Goal: Task Accomplishment & Management: Manage account settings

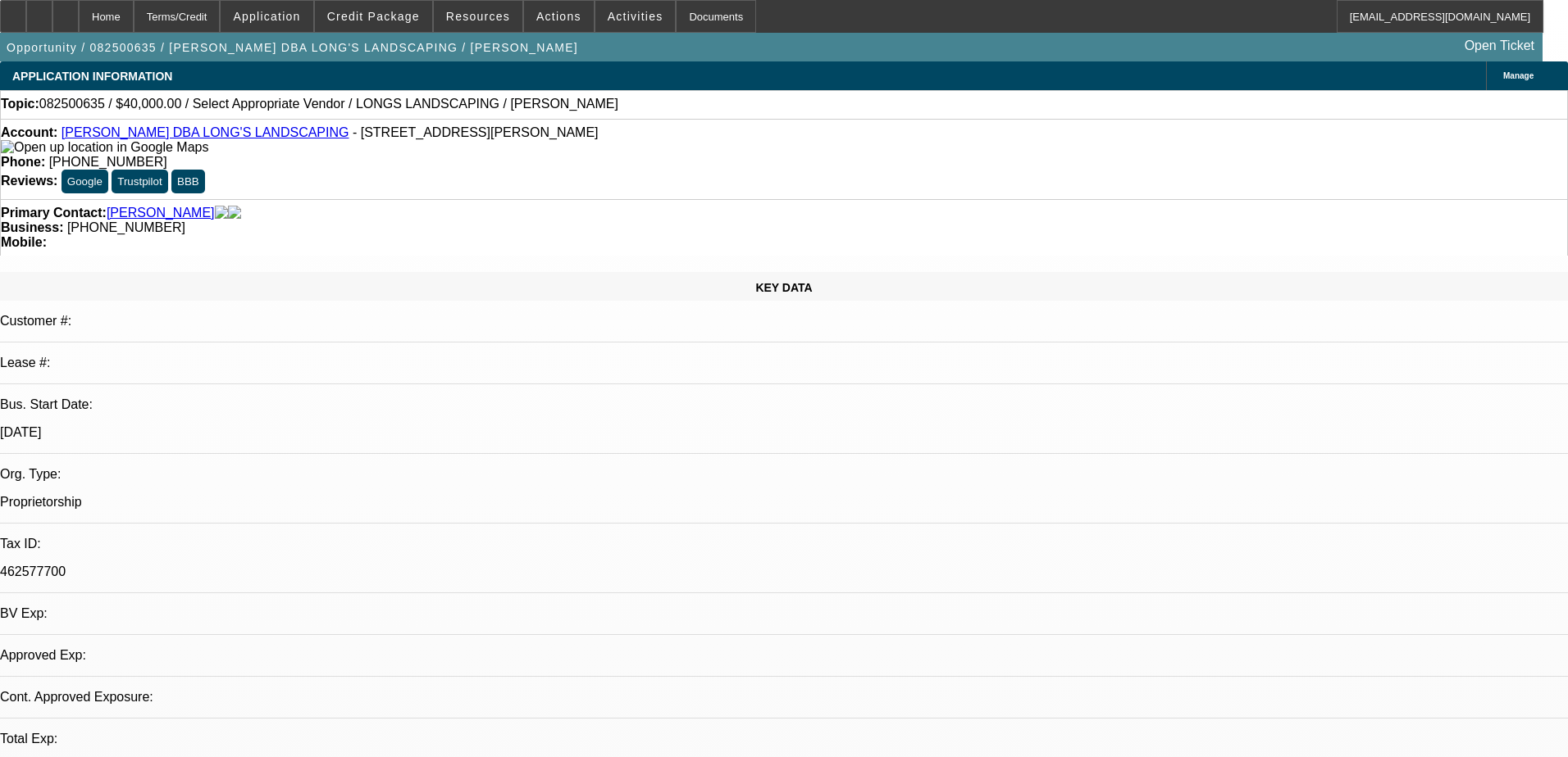
select select "0"
select select "2"
select select "0.1"
select select "4"
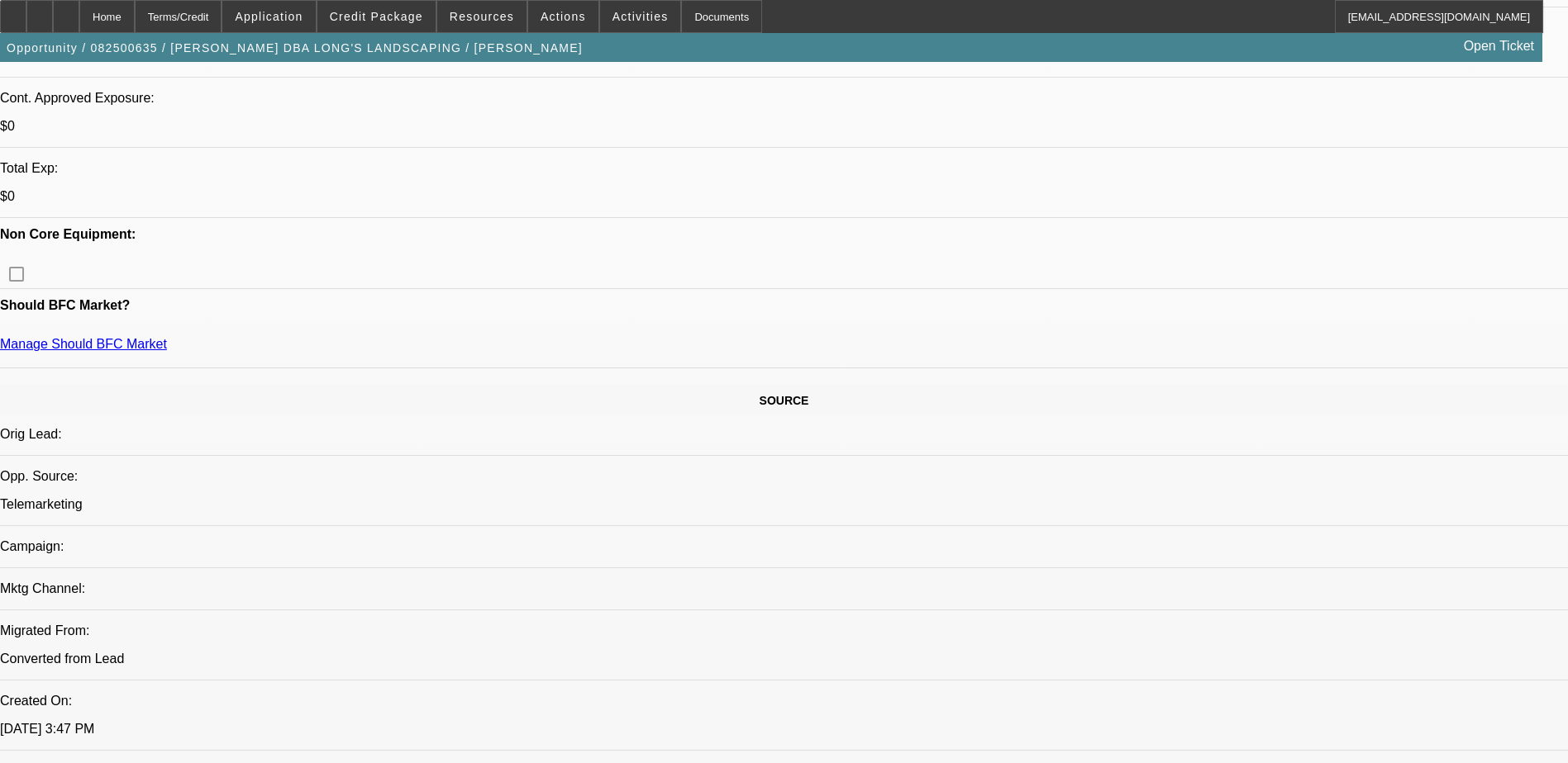
scroll to position [495, 0]
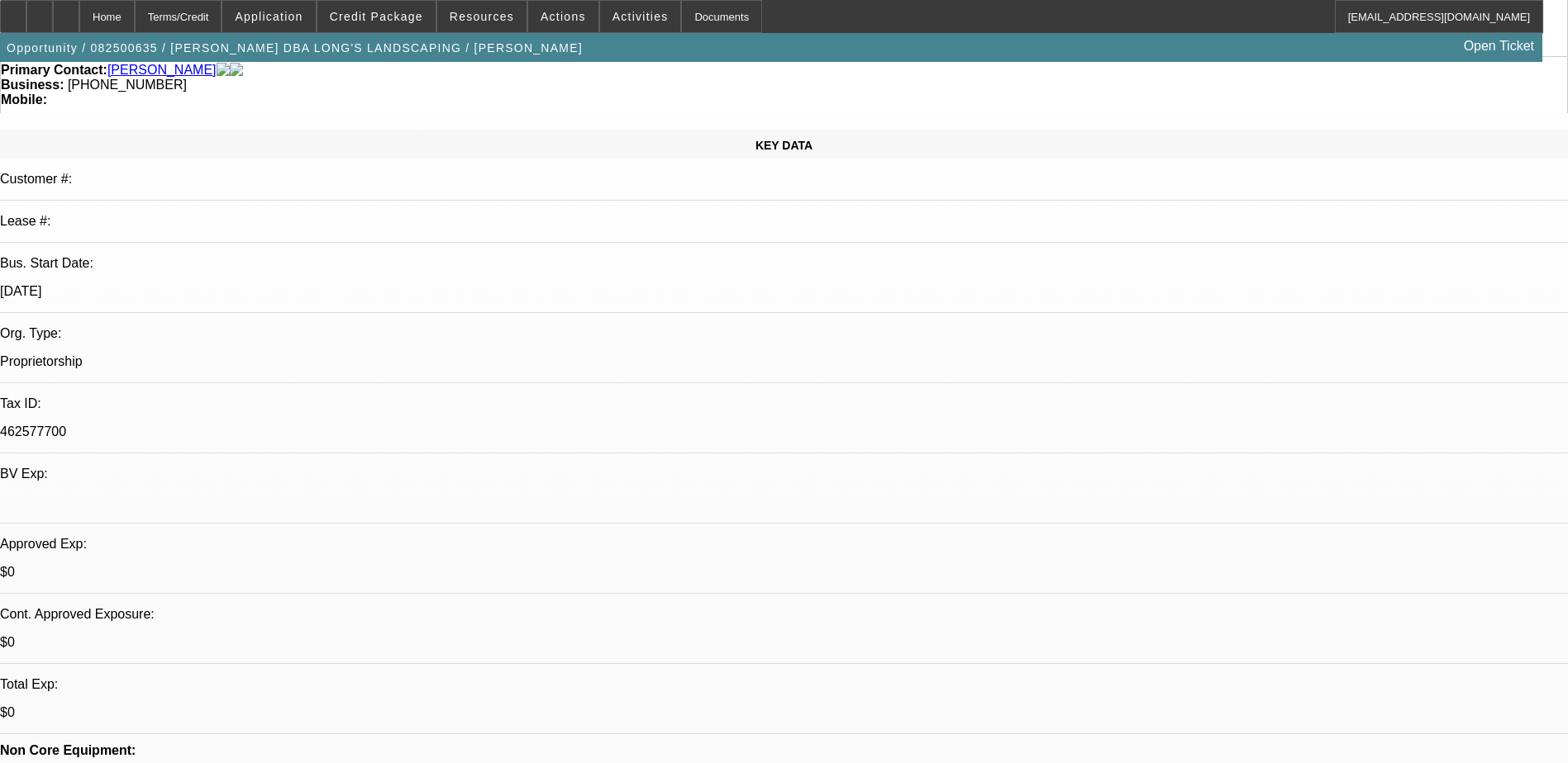
scroll to position [0, 0]
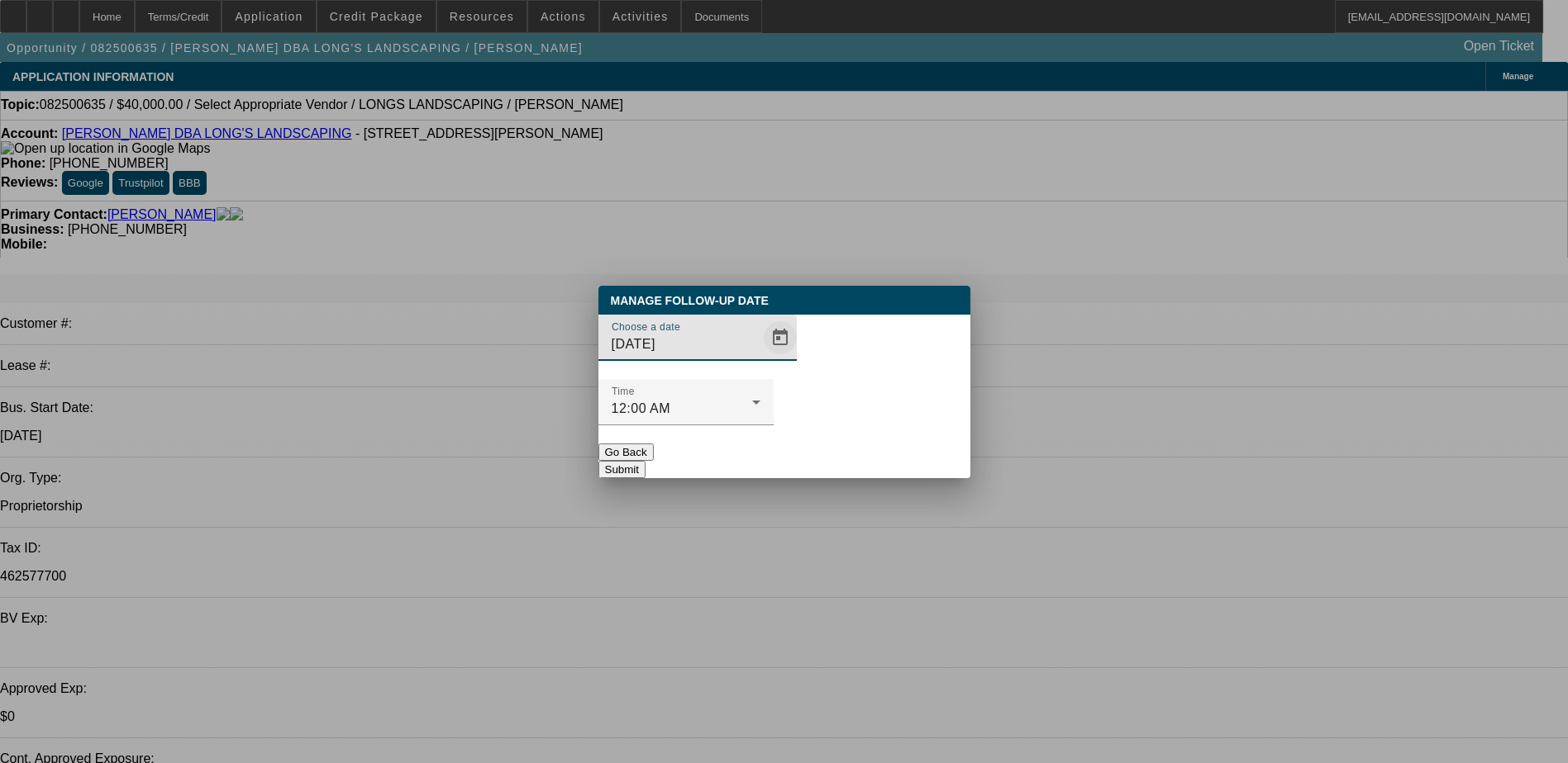
click at [760, 358] on span "Open calendar" at bounding box center [780, 338] width 40 height 40
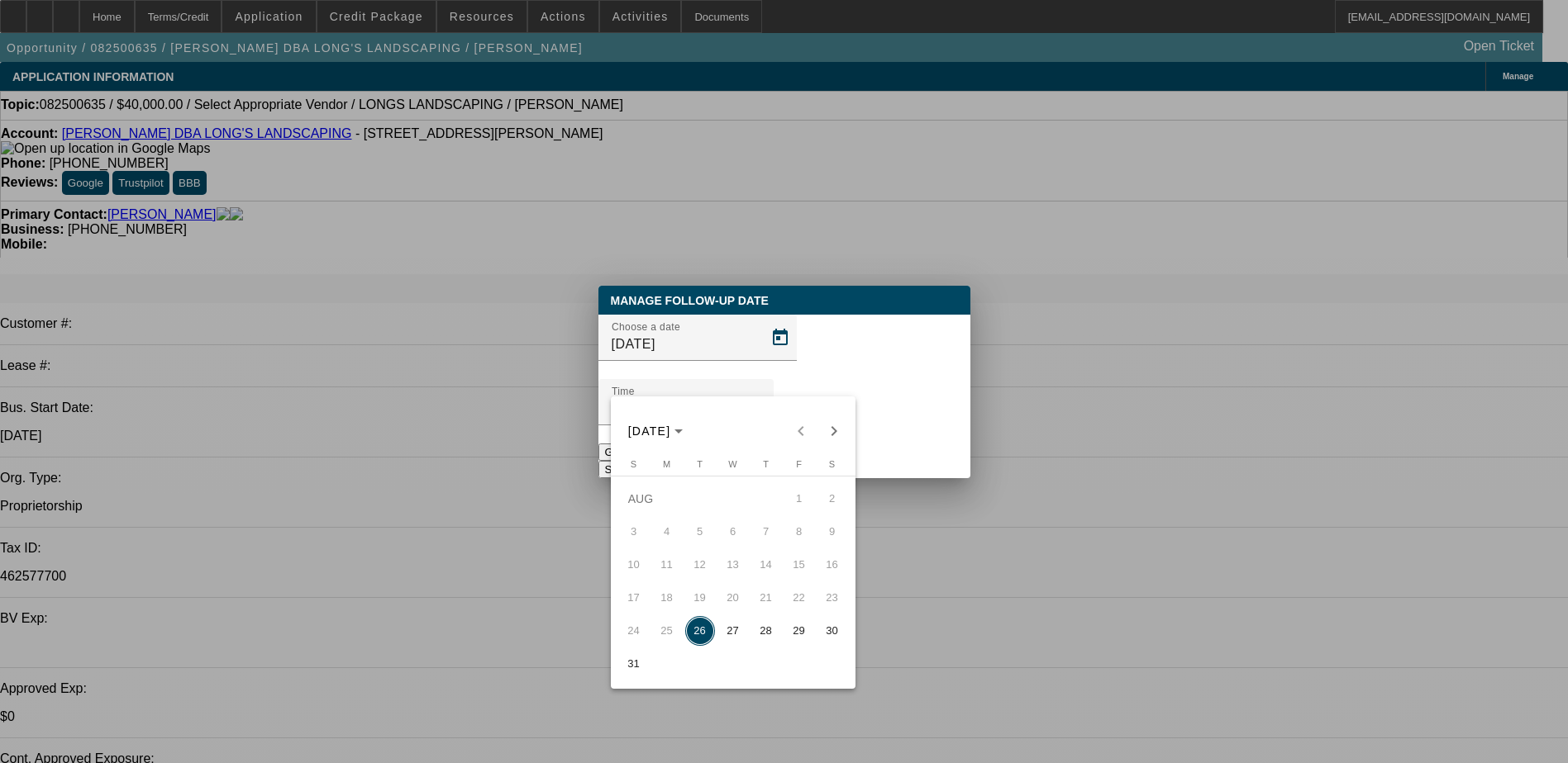
click at [728, 638] on span "27" at bounding box center [733, 631] width 30 height 30
type input "8/27/2025"
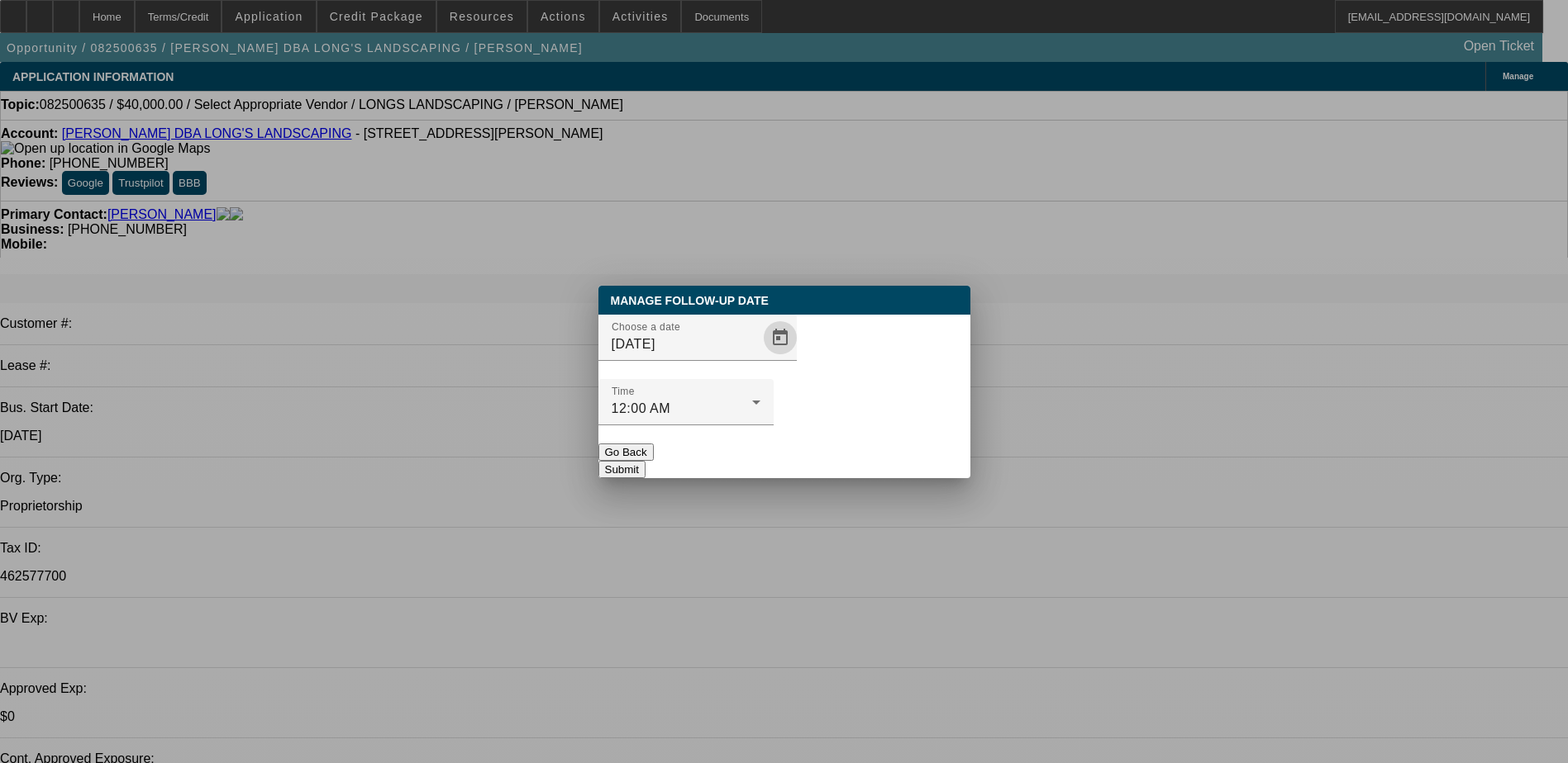
click at [645, 461] on button "Submit" at bounding box center [622, 469] width 47 height 17
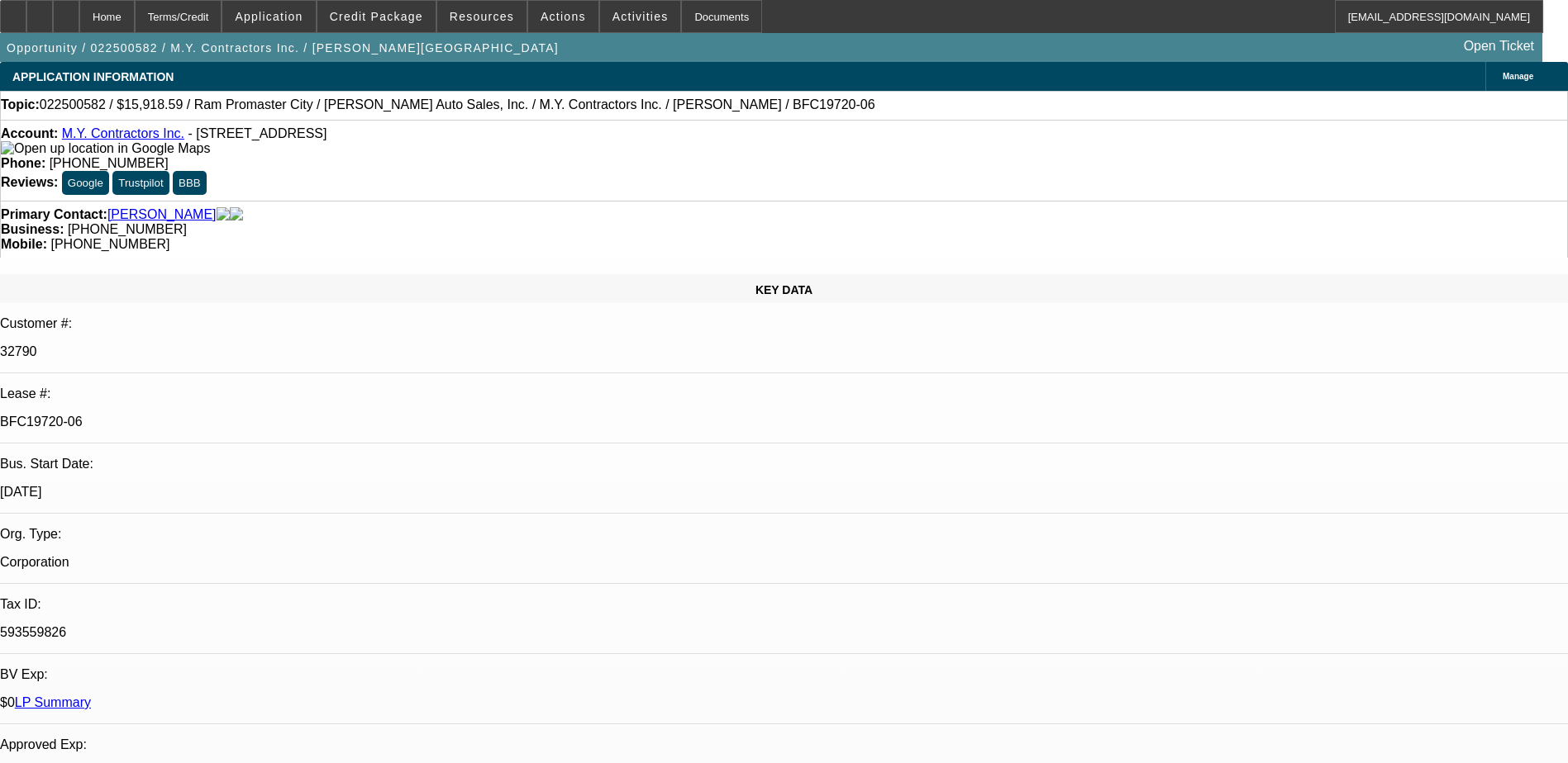
select select "0"
select select "3"
select select "0"
select select "6"
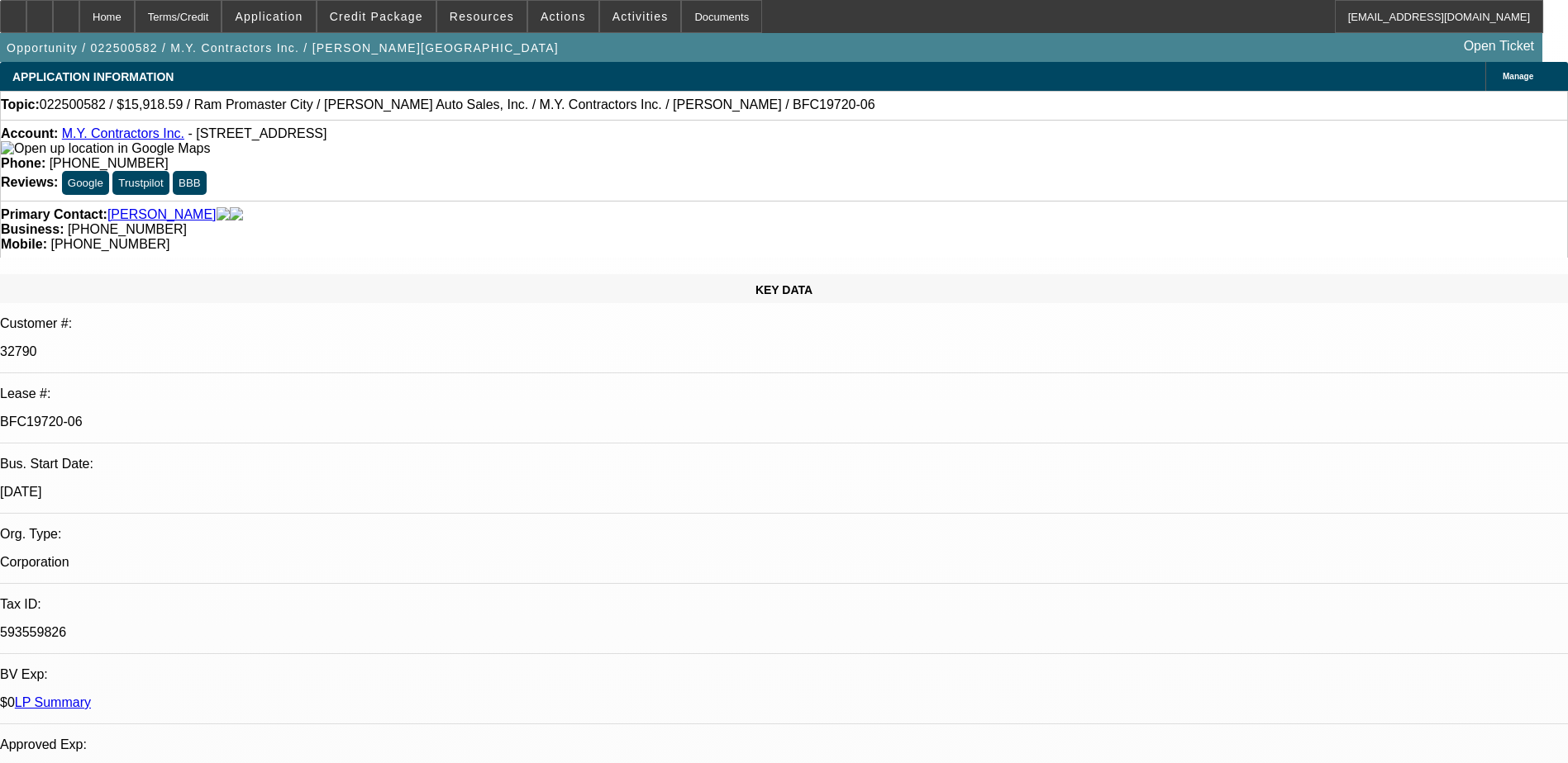
select select "0"
select select "6"
select select "0"
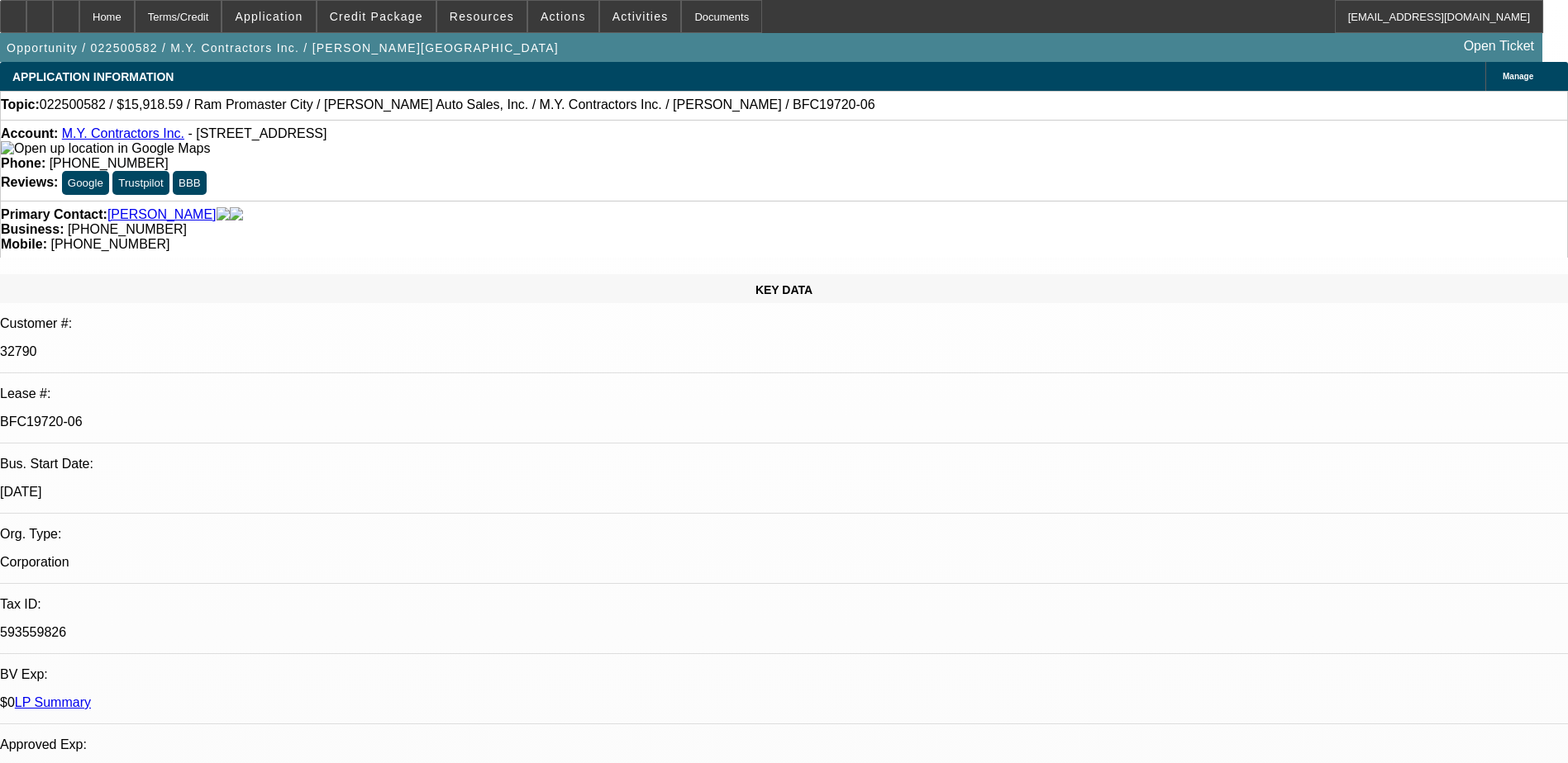
select select "0"
select select "6"
select select "0"
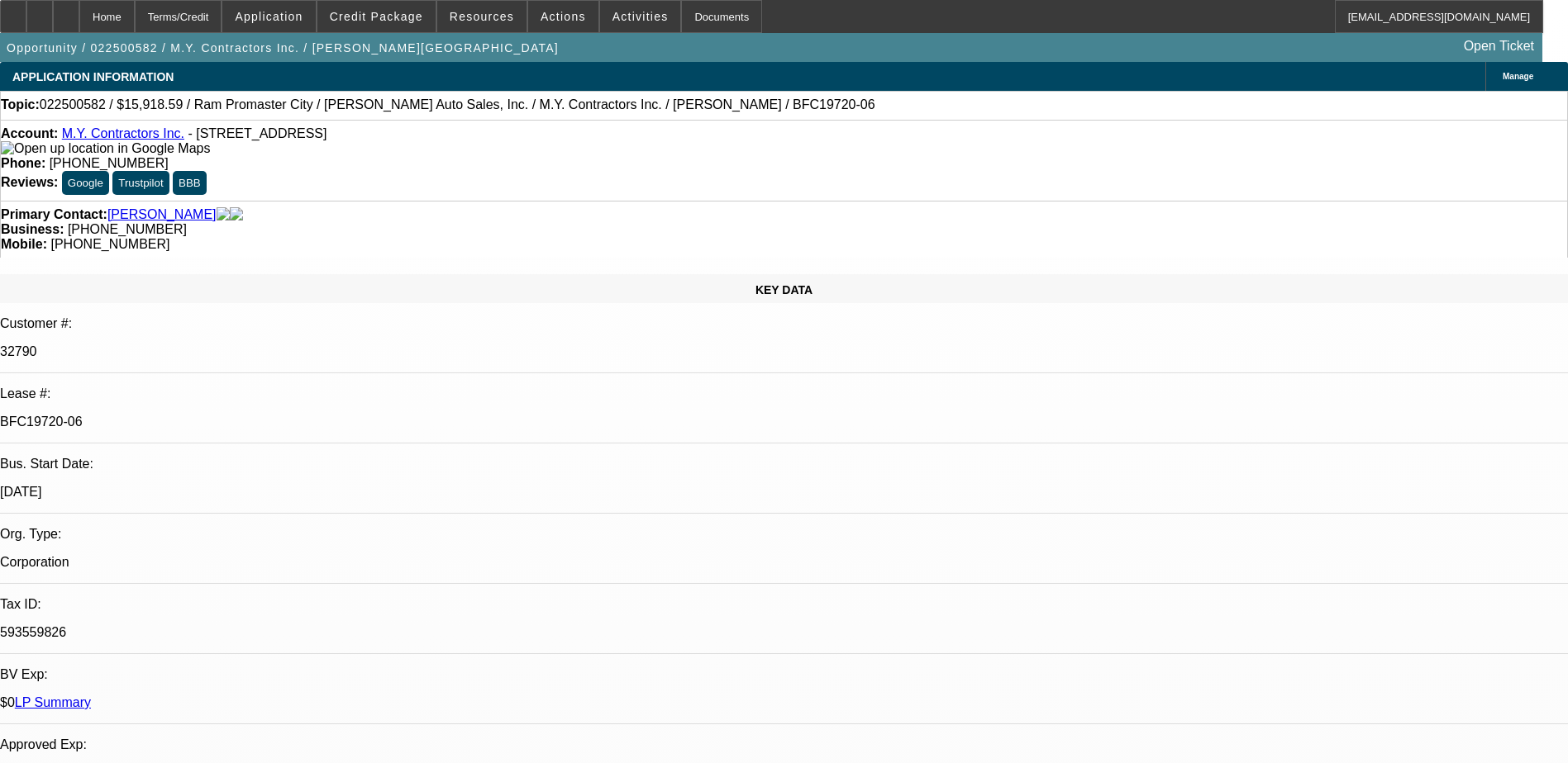
select select "0"
select select "6"
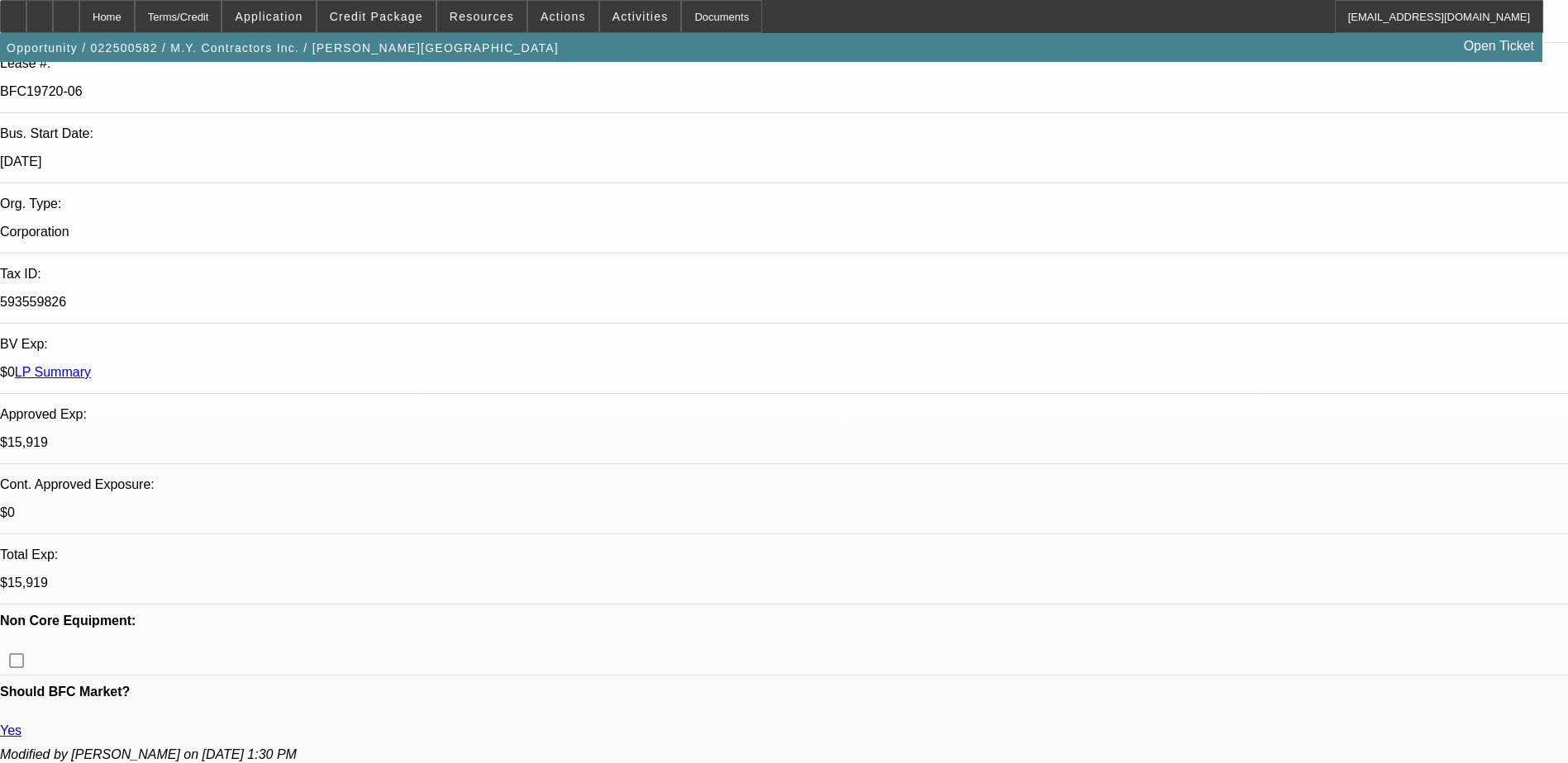
scroll to position [661, 0]
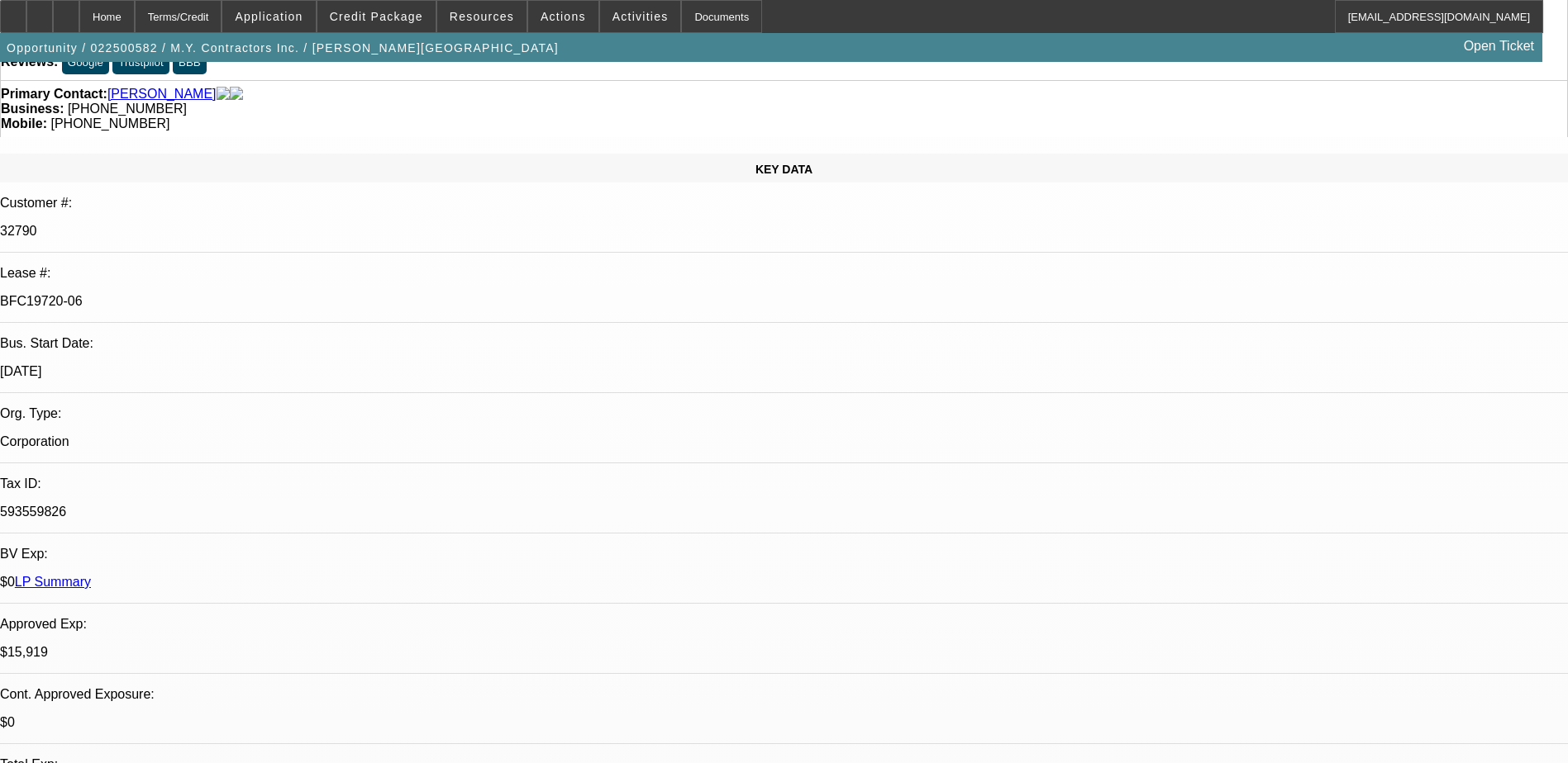
scroll to position [0, 0]
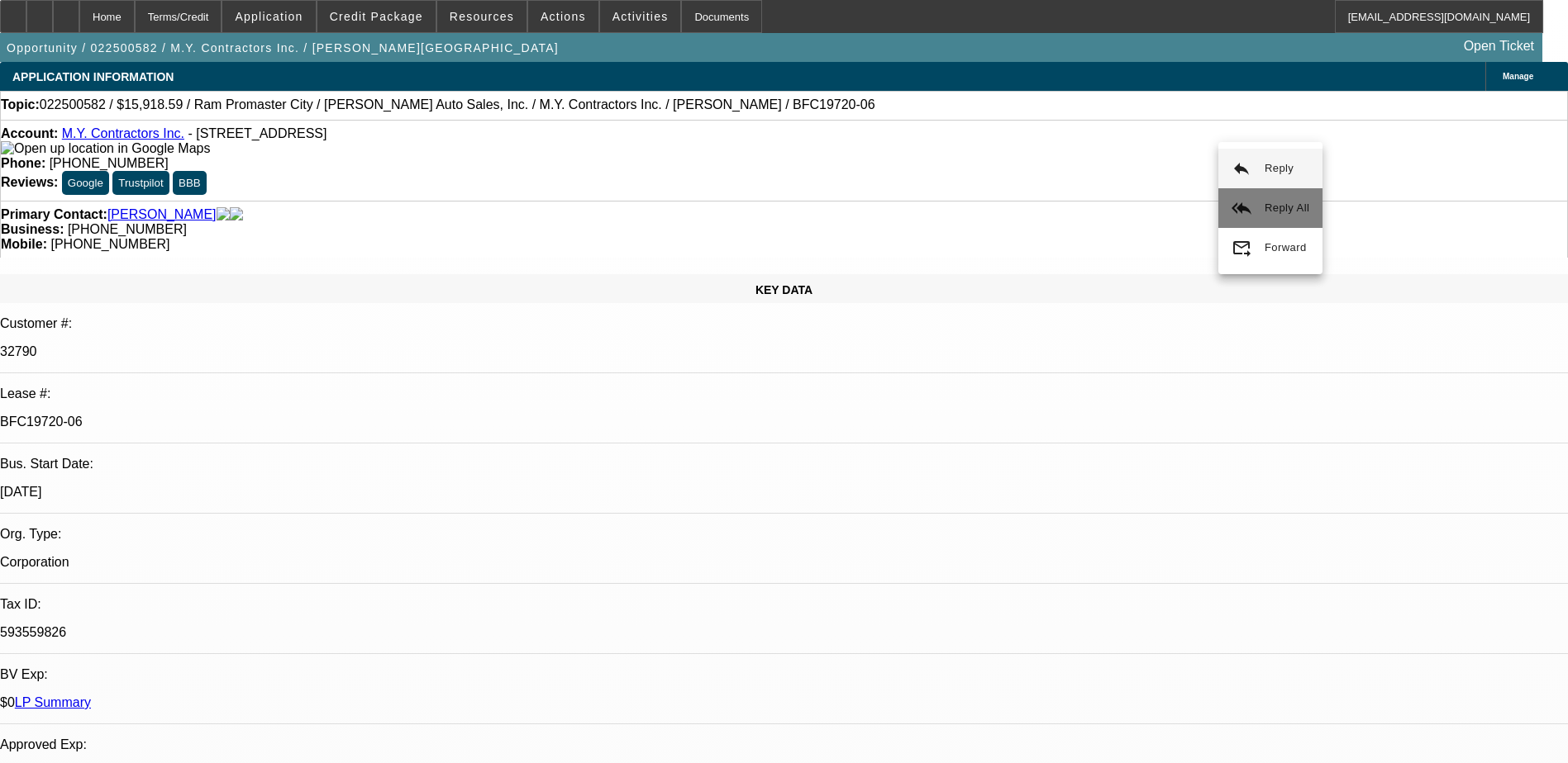
click at [1245, 195] on button "reply_all Reply All" at bounding box center [1270, 208] width 105 height 40
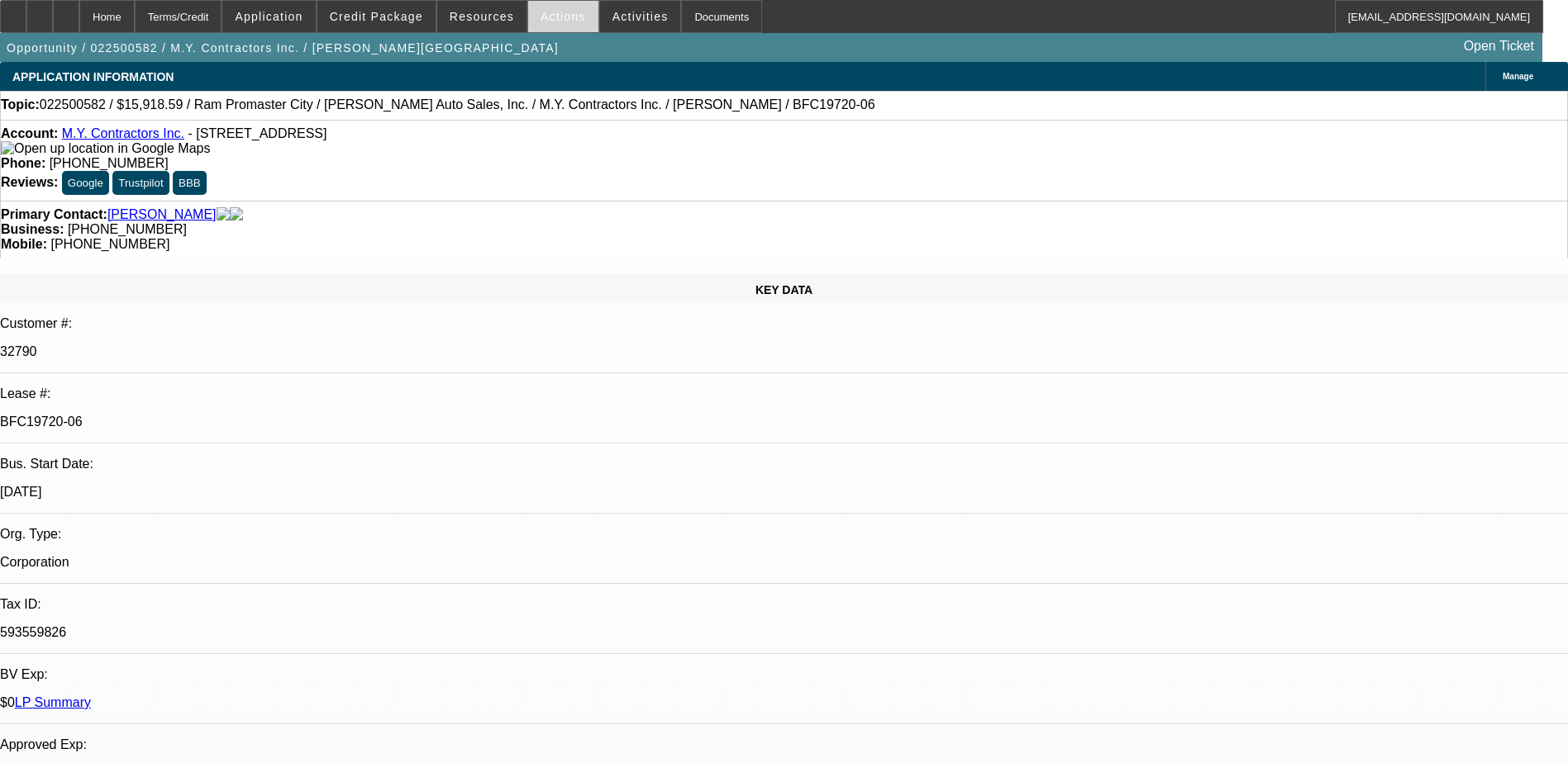
click at [560, 23] on span "Actions" at bounding box center [564, 17] width 45 height 13
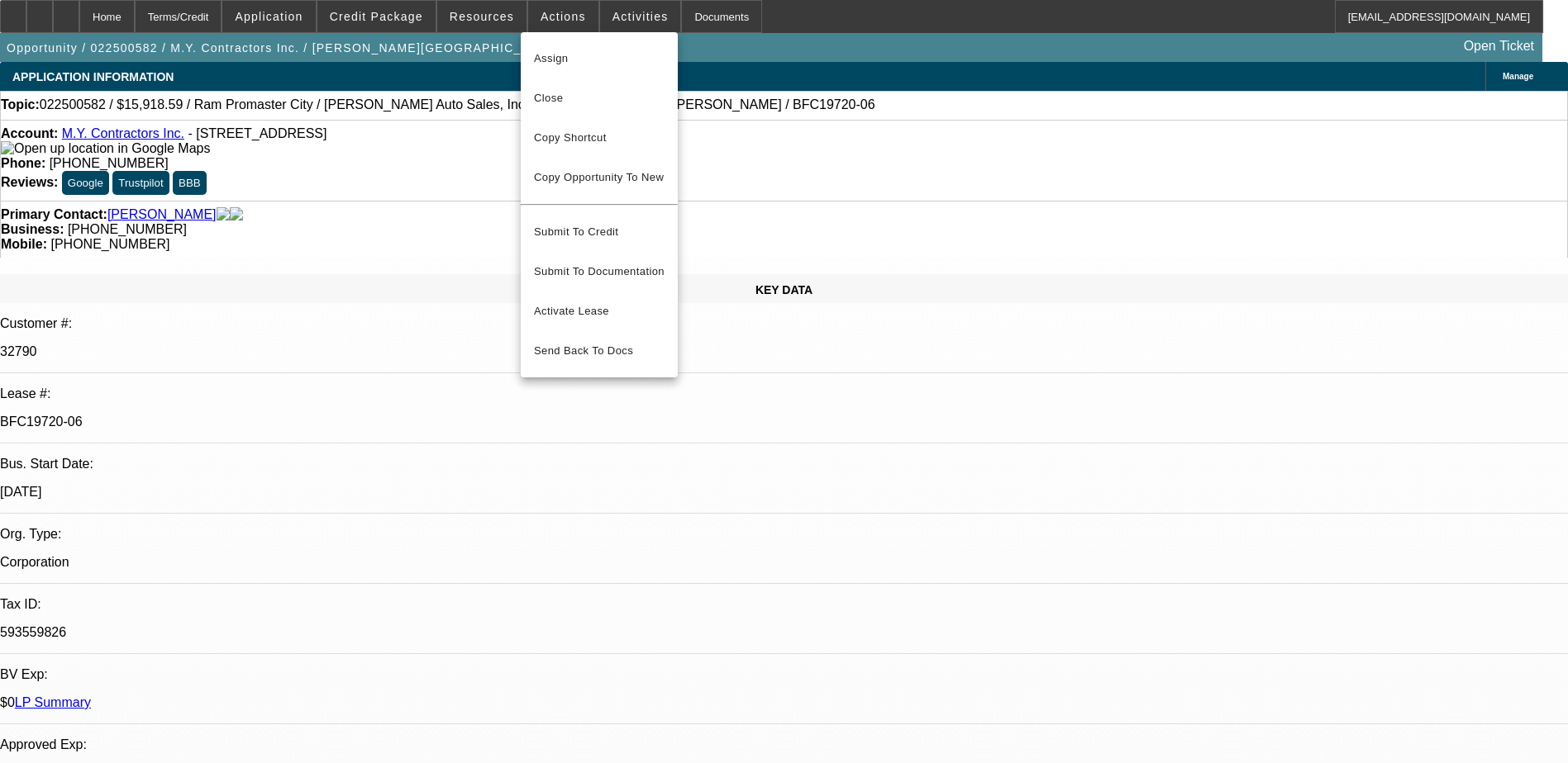
click at [762, 205] on div at bounding box center [784, 382] width 1568 height 763
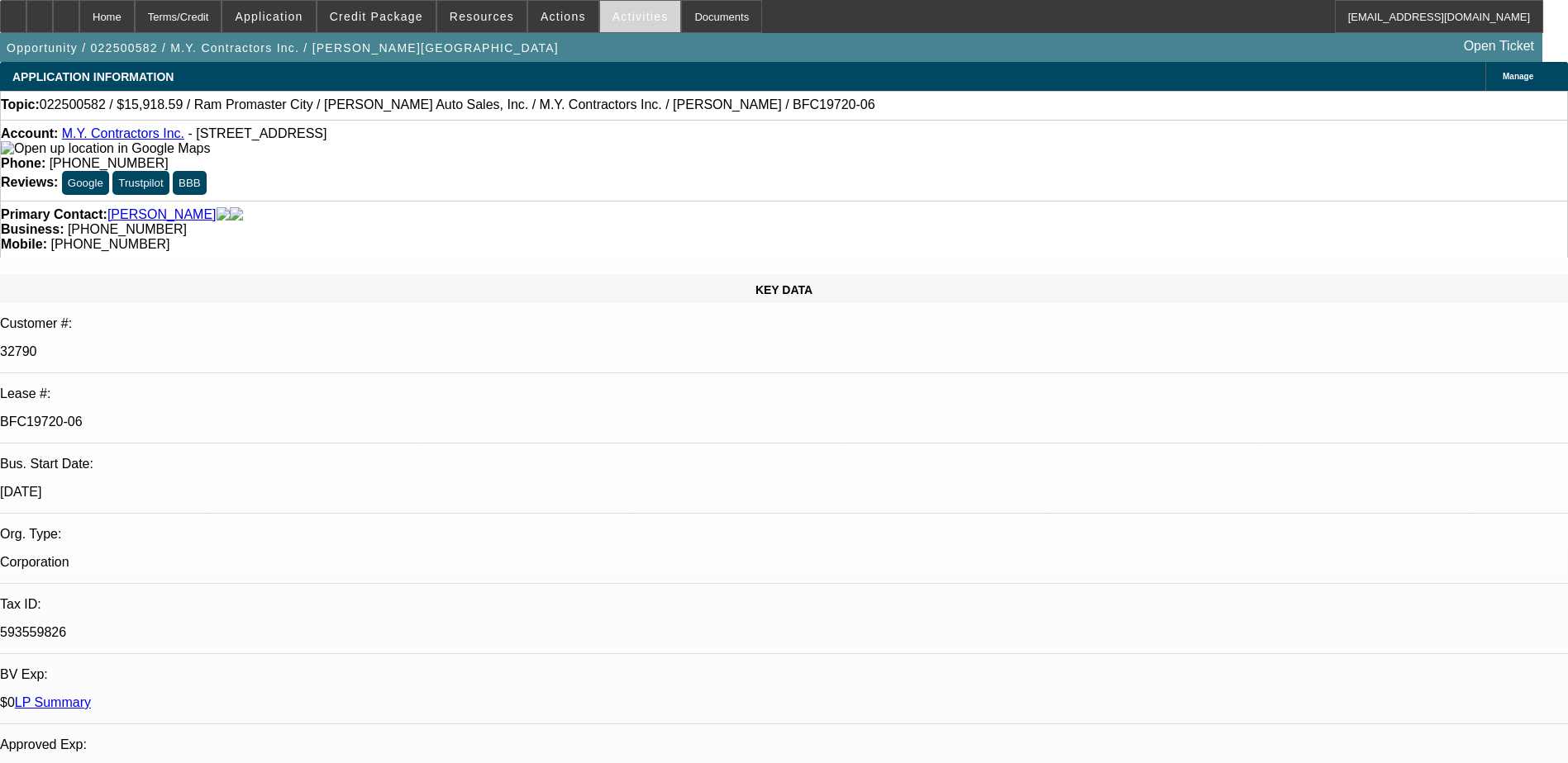
click at [619, 18] on span "Activities" at bounding box center [641, 17] width 57 height 13
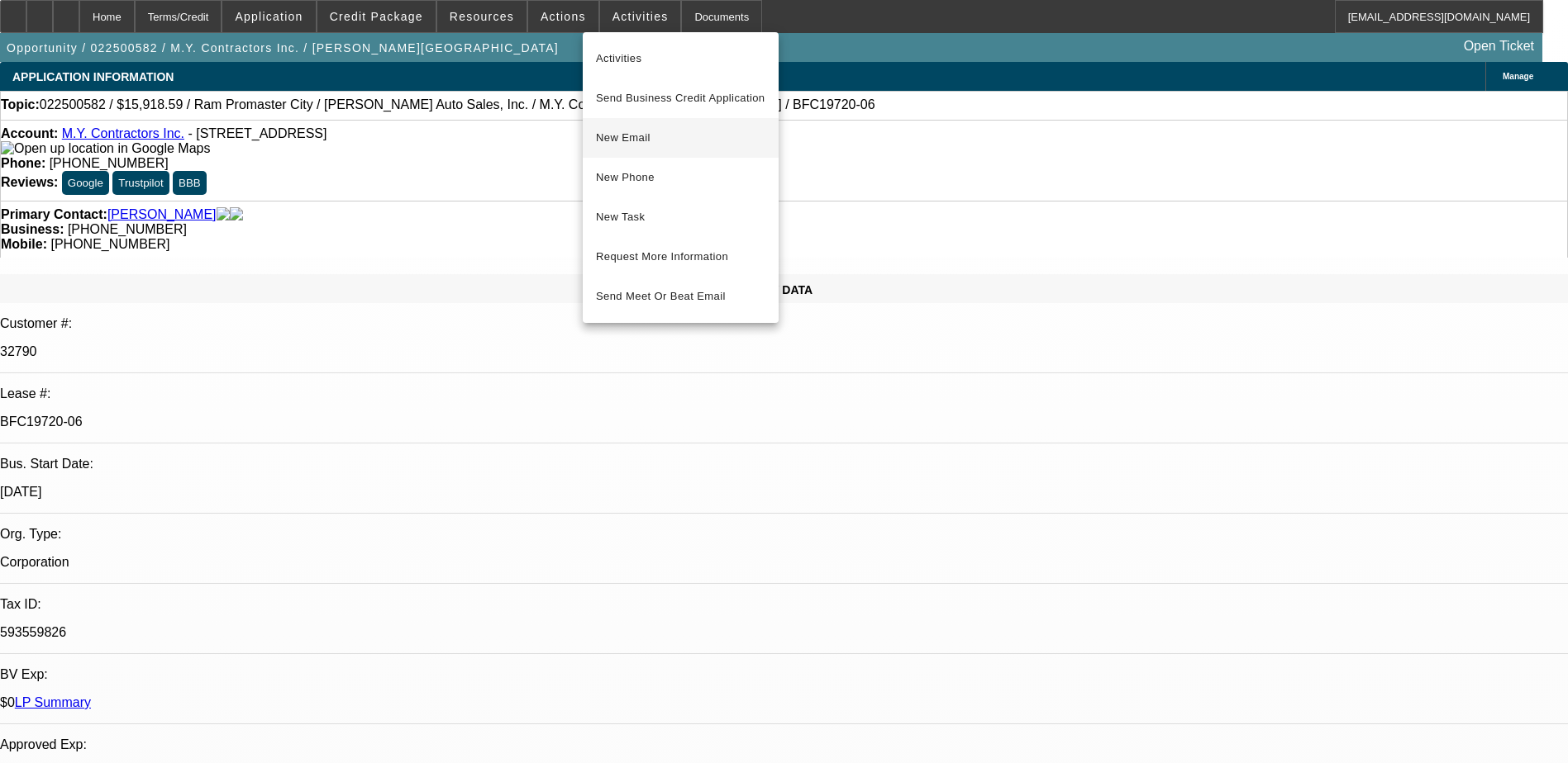
click at [676, 138] on span "New Email" at bounding box center [680, 138] width 170 height 20
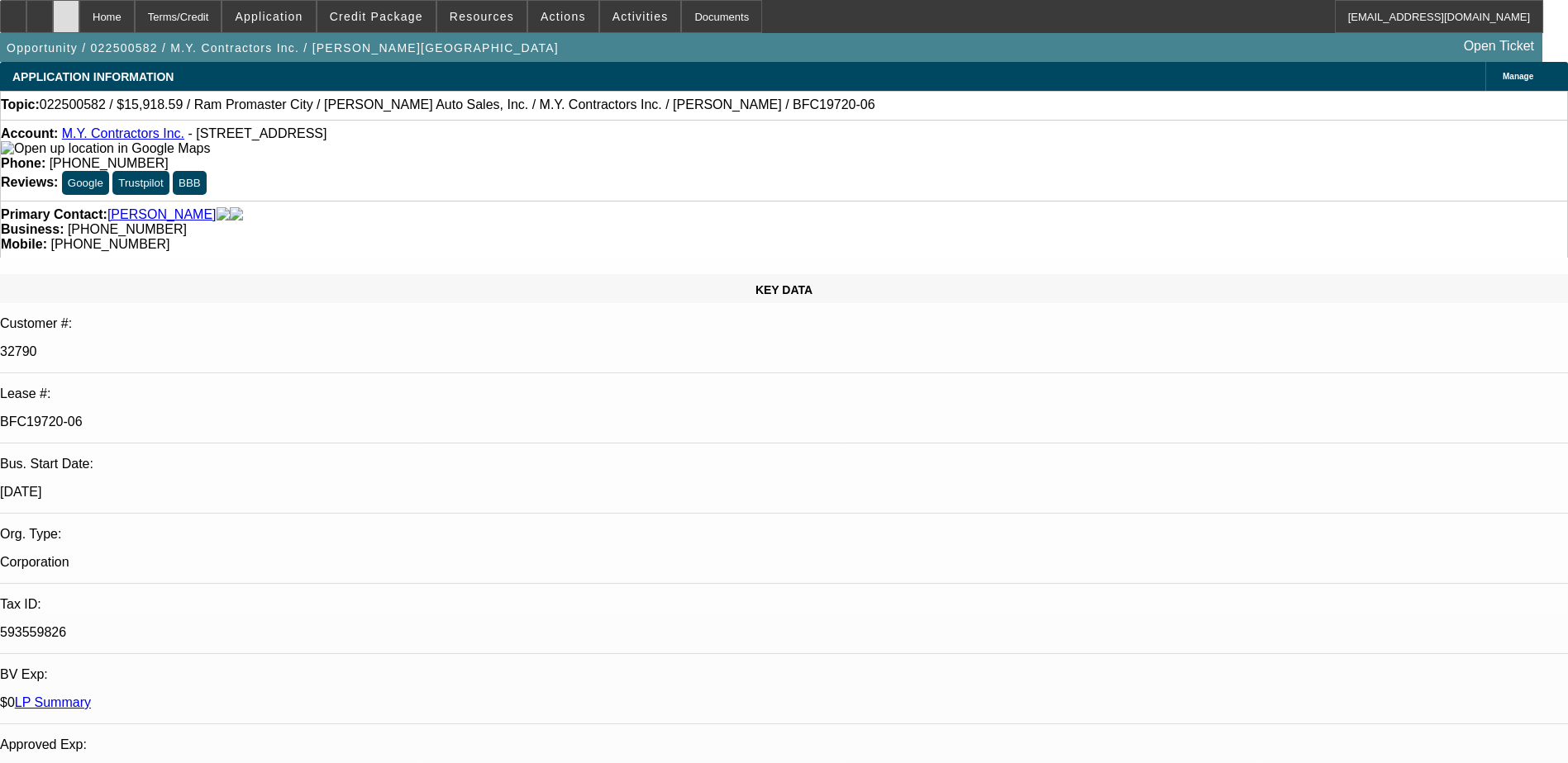
click at [66, 10] on icon at bounding box center [66, 10] width 0 height 0
select select "0"
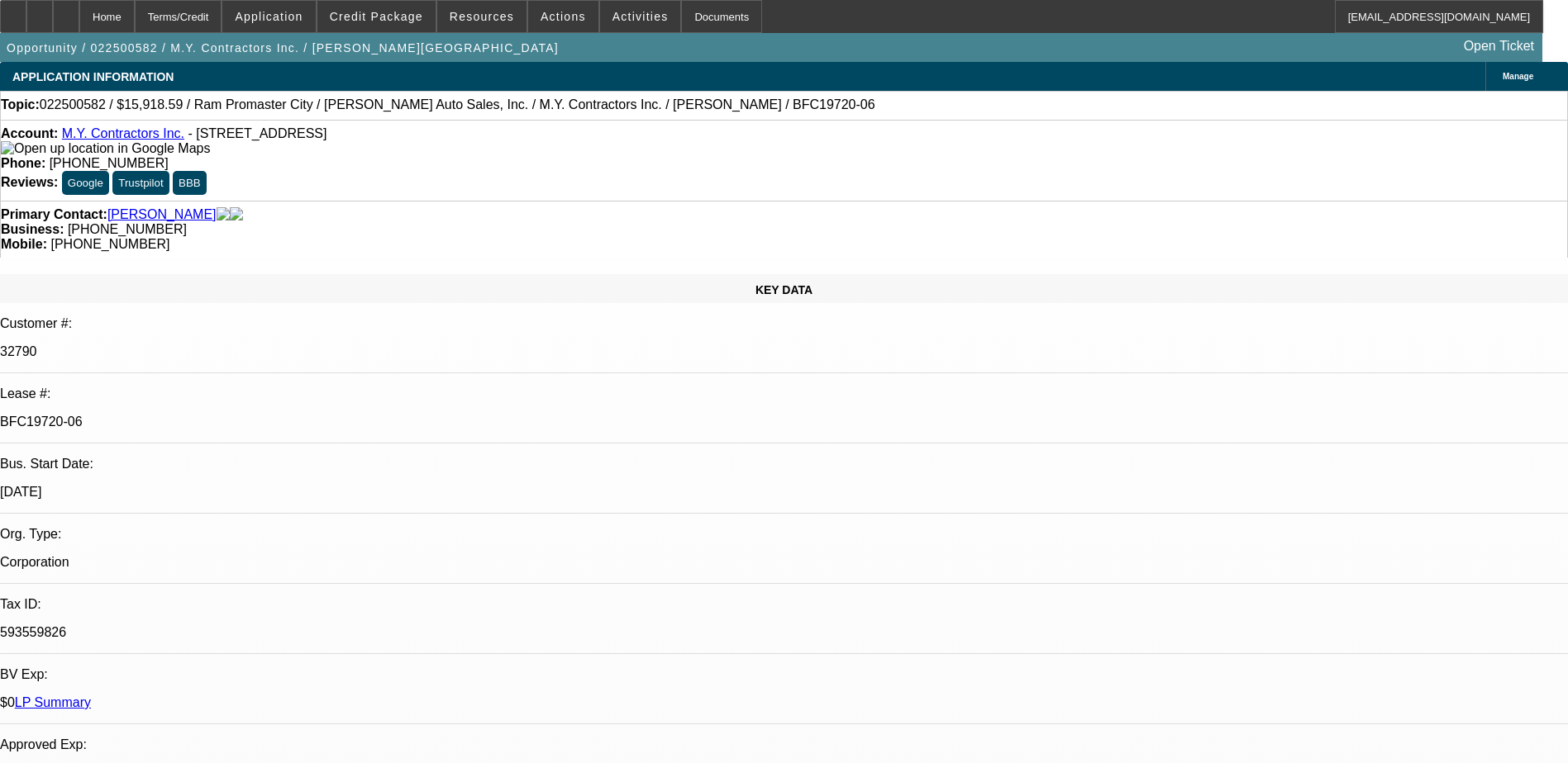
select select "0"
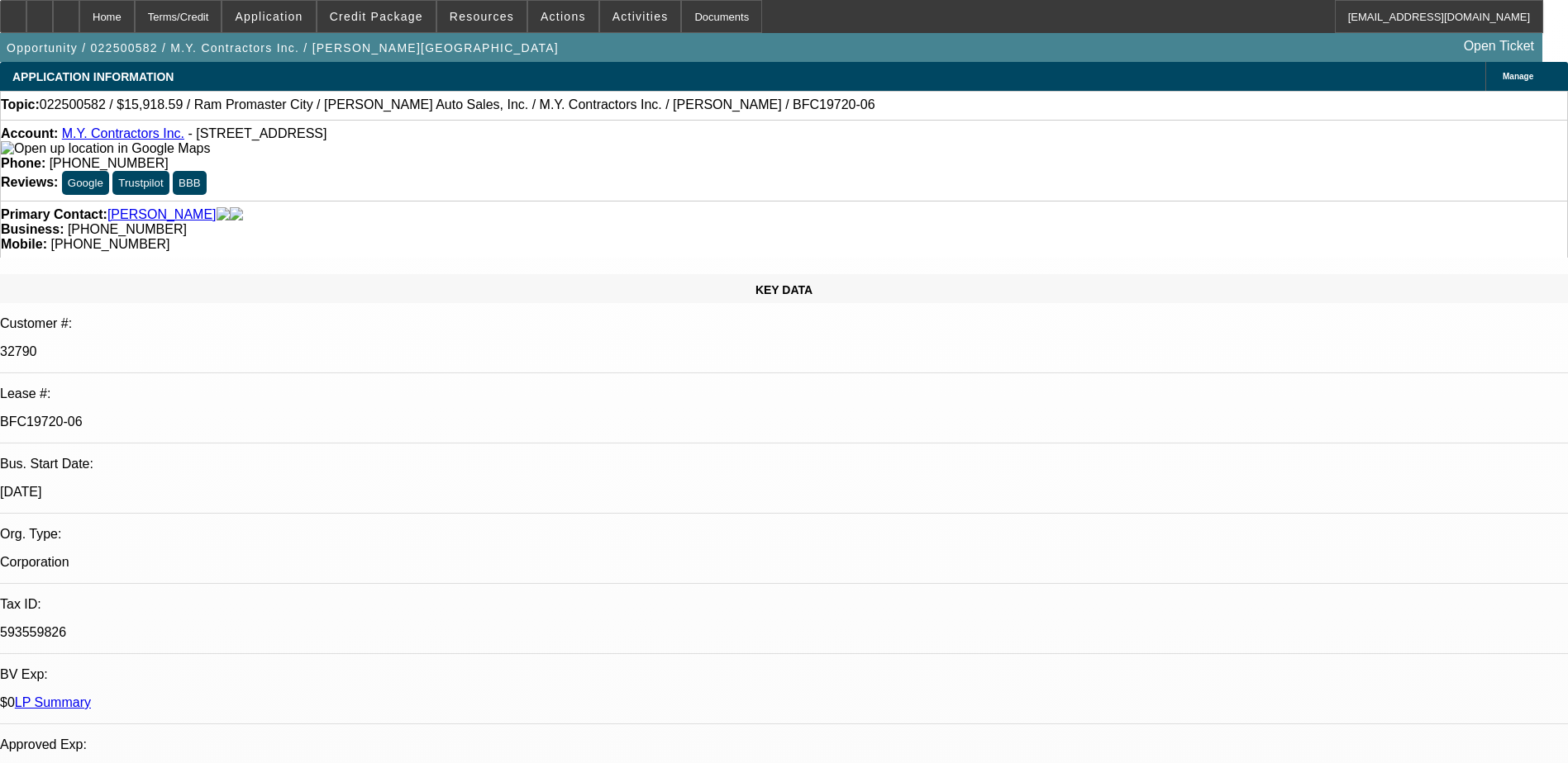
select select "0"
select select "1"
select select "3"
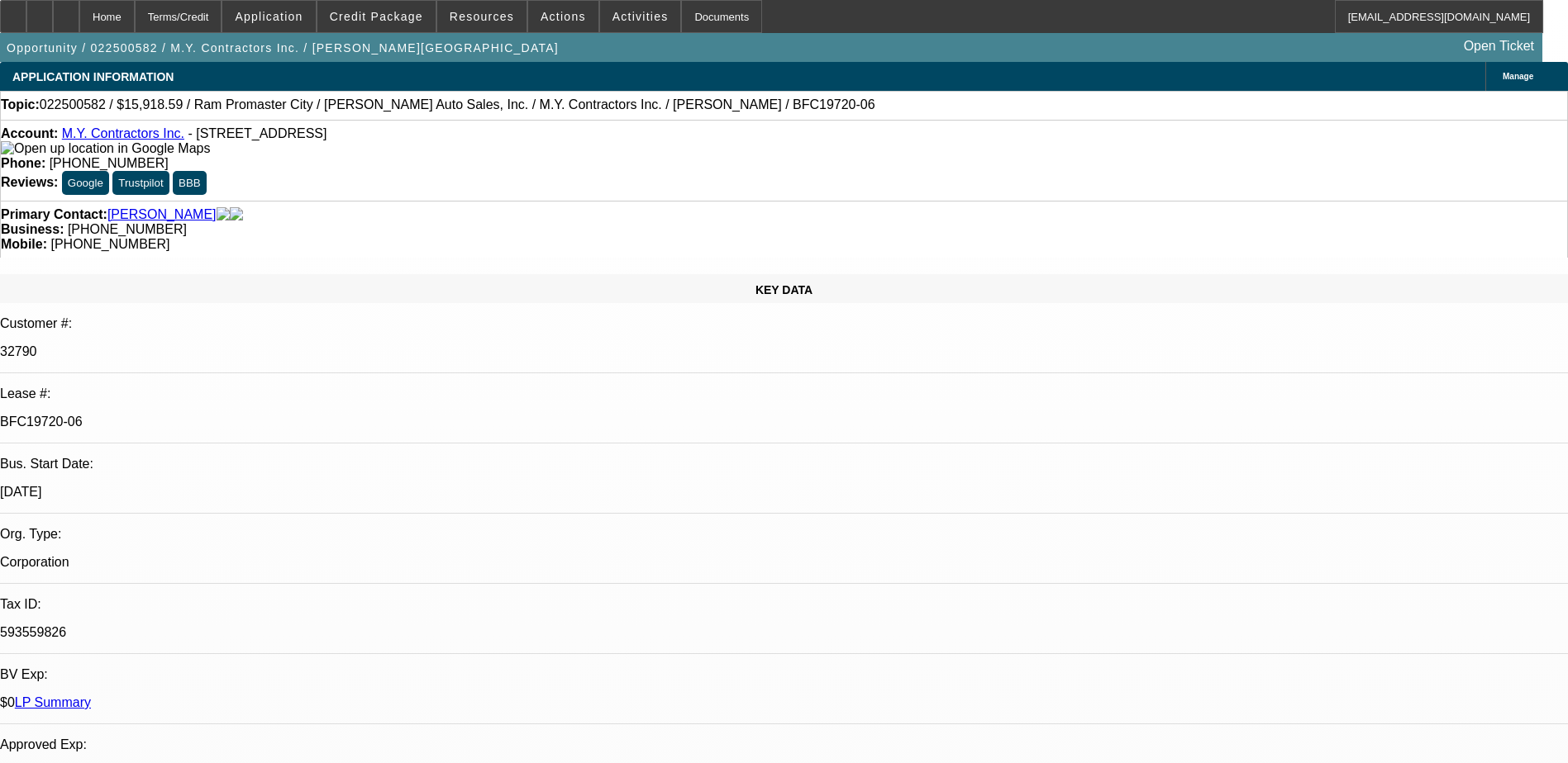
select select "6"
select select "1"
select select "6"
select select "1"
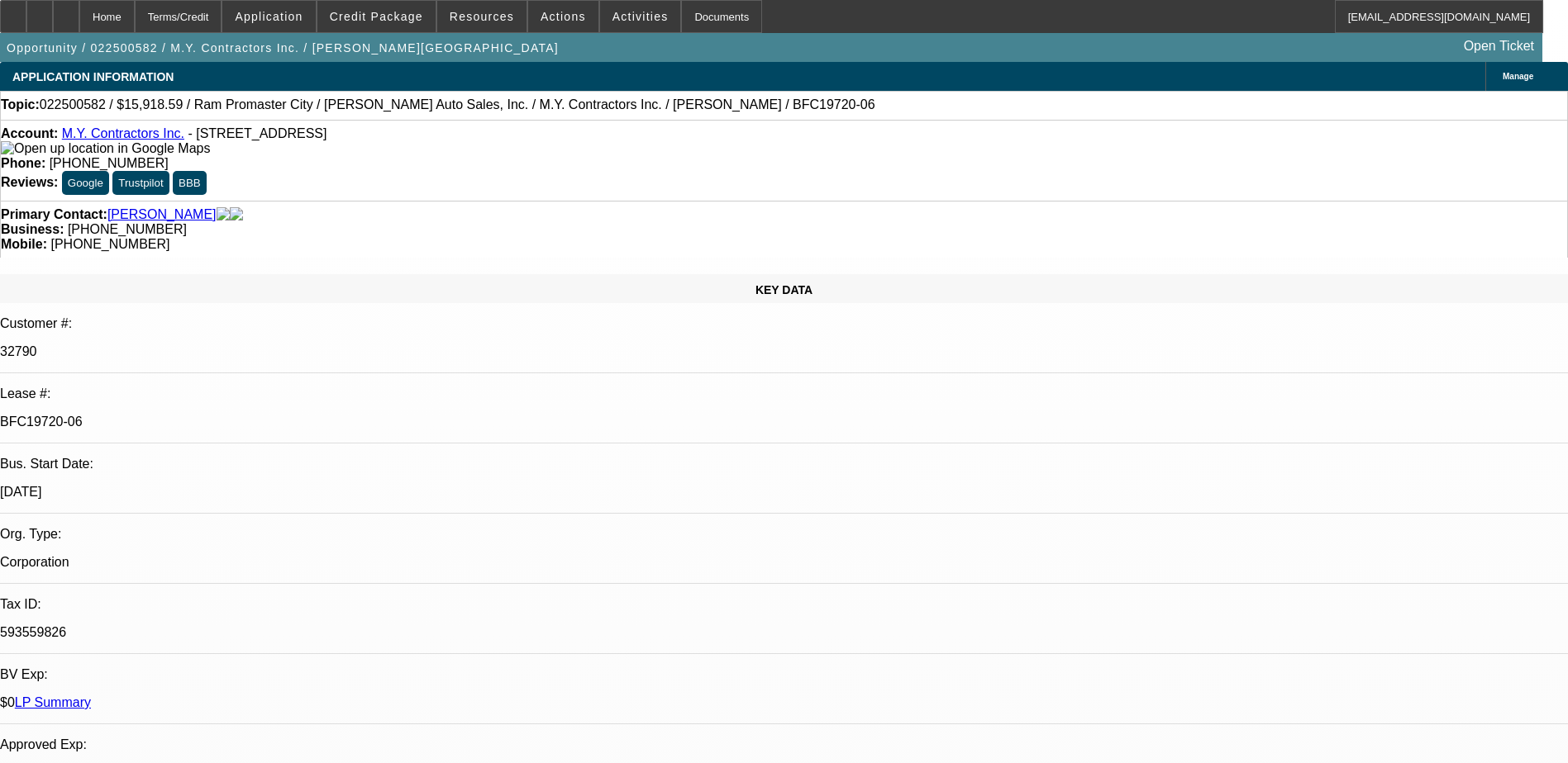
select select "1"
select select "6"
select select "1"
select select "6"
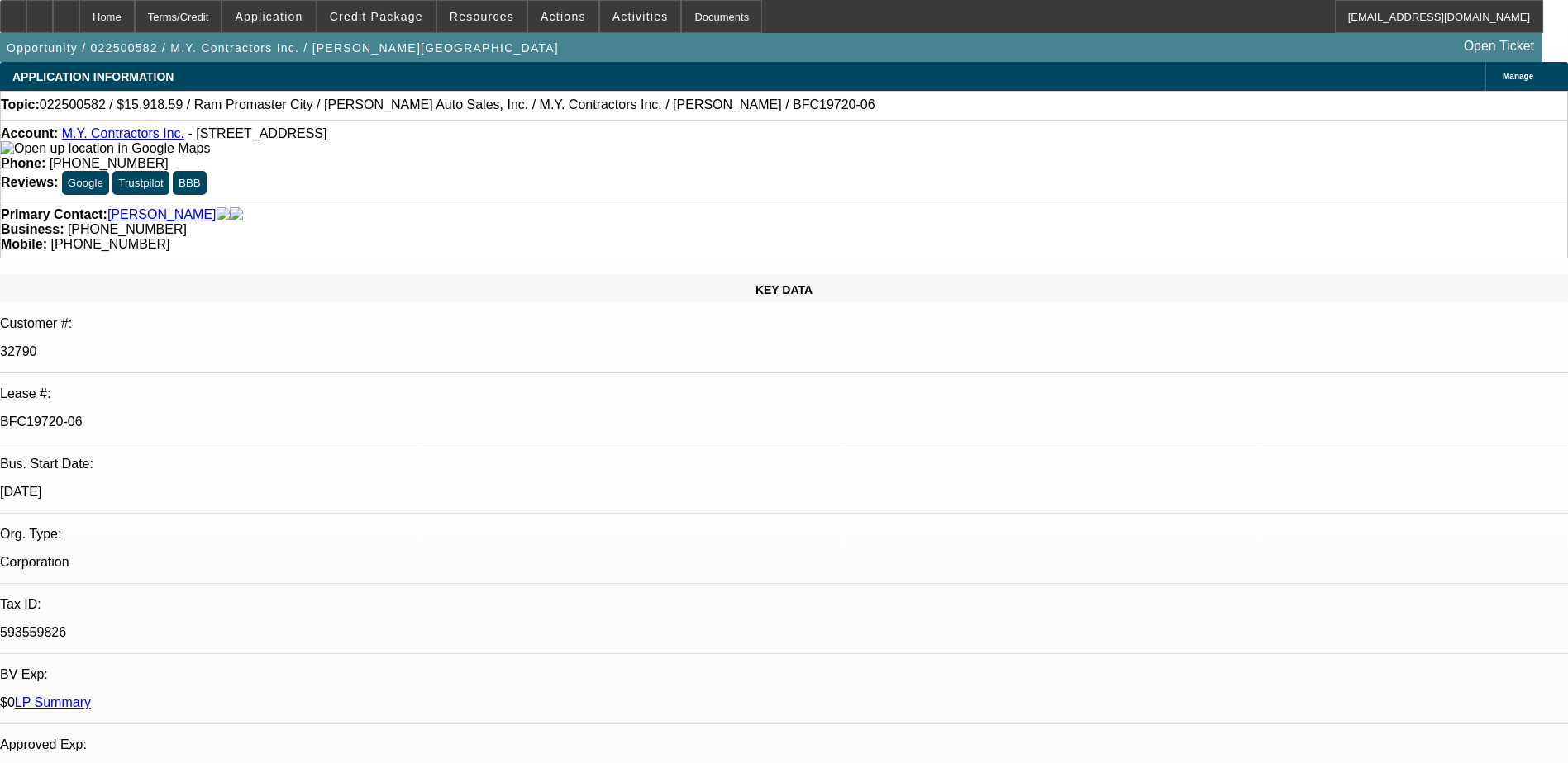
scroll to position [6463, 0]
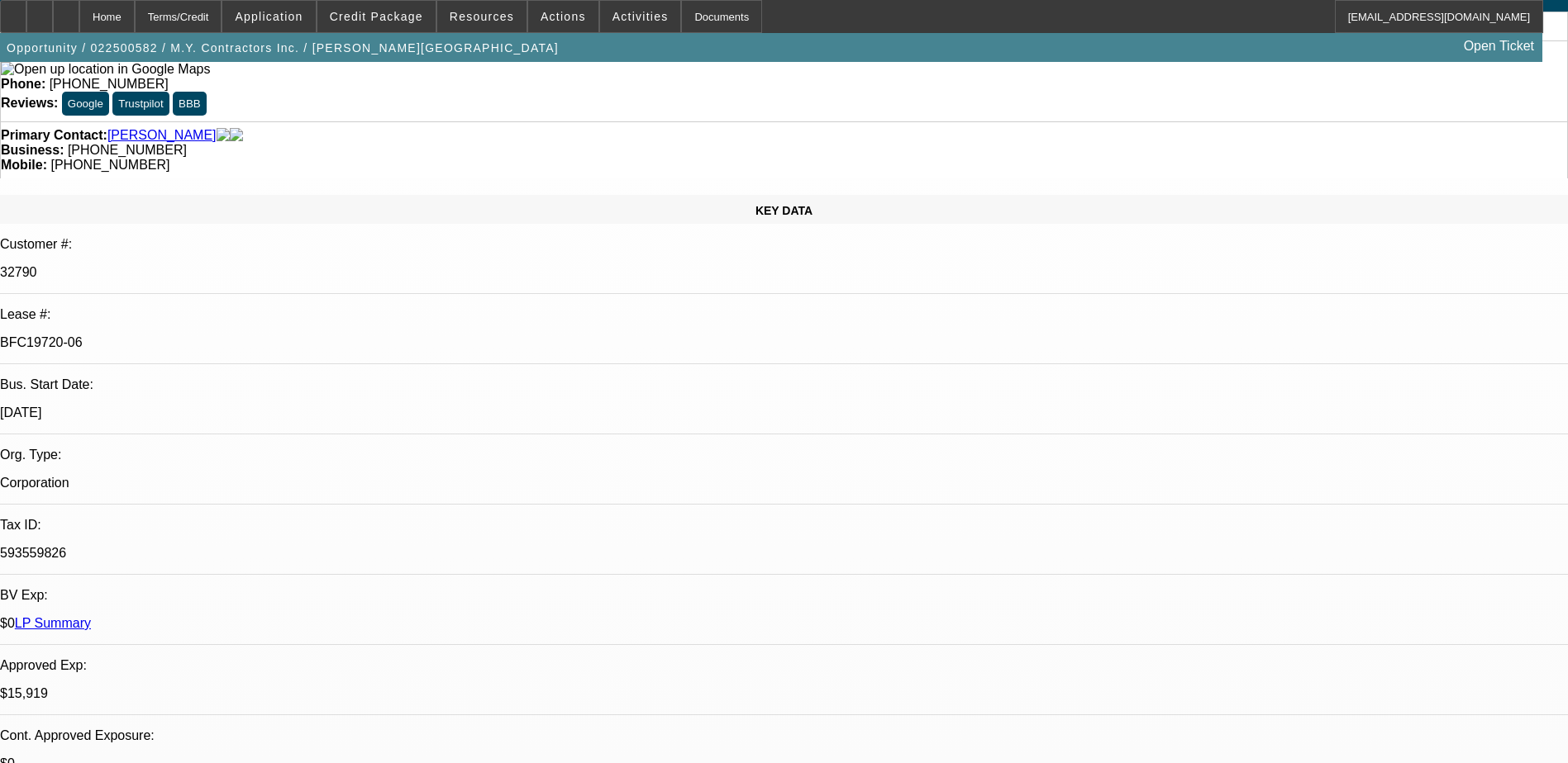
scroll to position [0, 0]
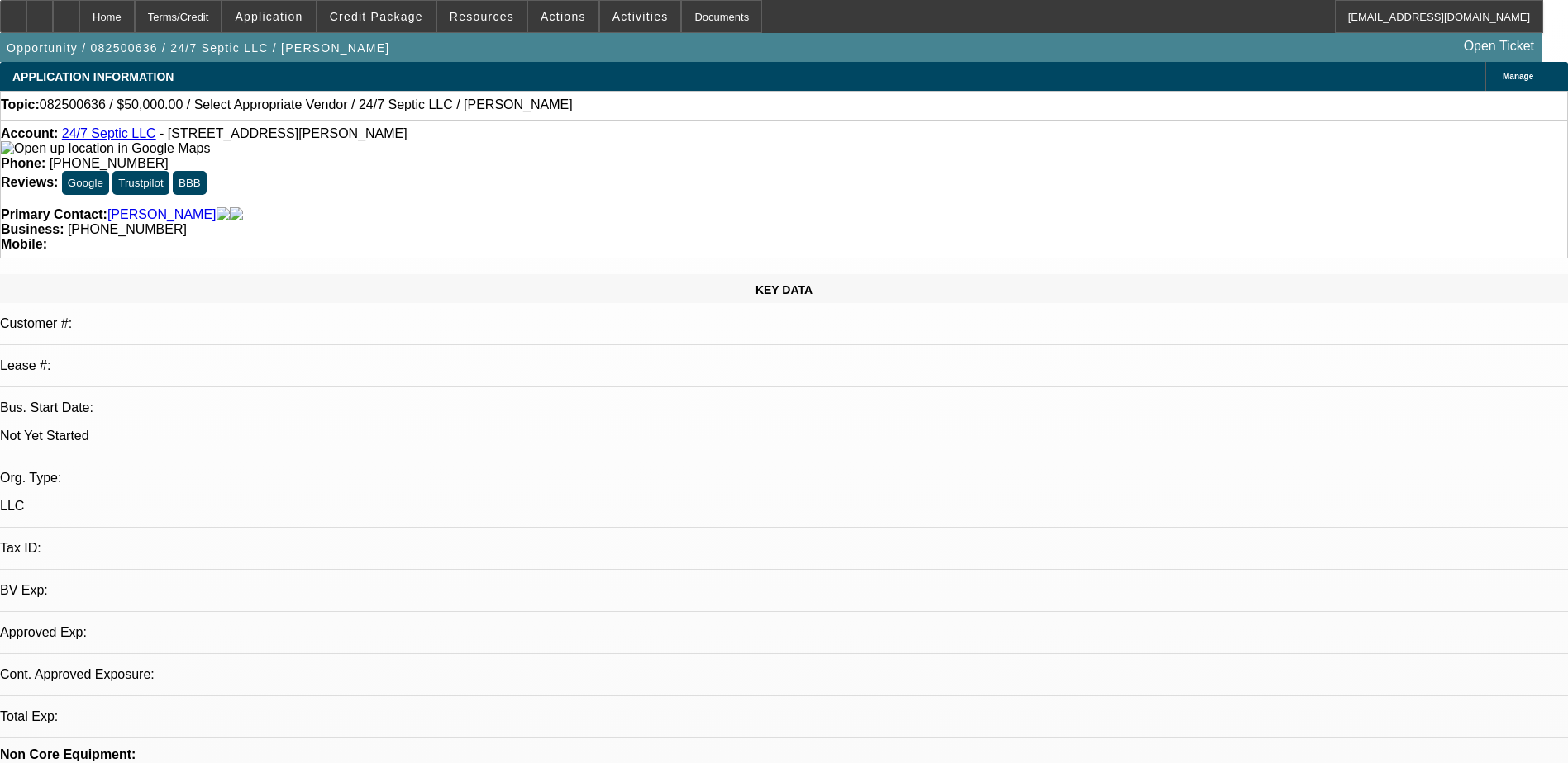
select select "0"
select select "2"
select select "0.1"
select select "1"
select select "2"
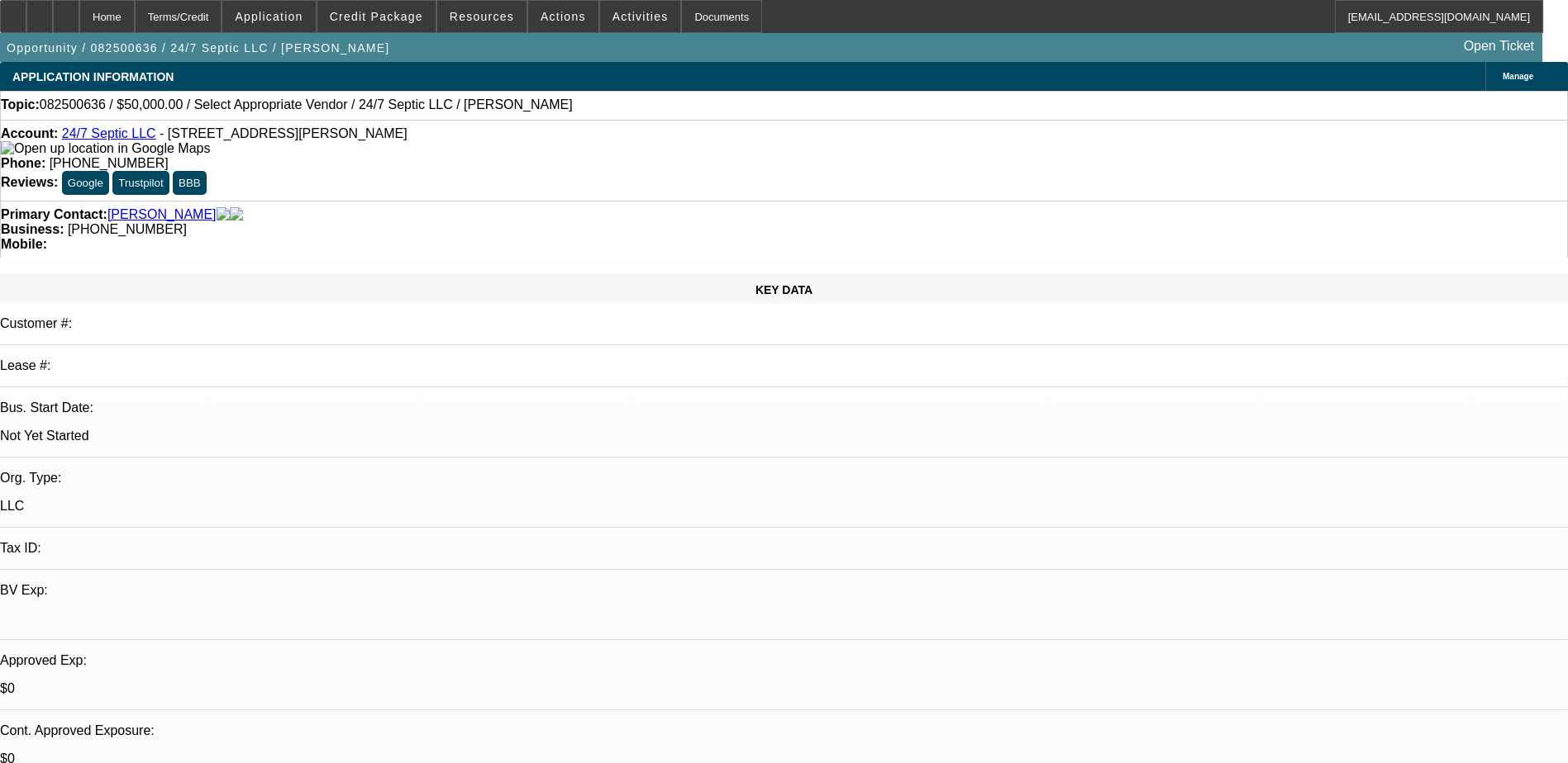
select select "4"
drag, startPoint x: 700, startPoint y: 186, endPoint x: 588, endPoint y: 191, distance: 112.1
click at [588, 201] on div "Primary Contact: Kraft, Gregory Business: (609) 709-0452 Mobile:" at bounding box center [784, 229] width 1568 height 57
copy span "(609) 709-0452"
click at [351, 274] on div "KEY DATA Customer #: Lease #: Bus. Start Date: Not Yet Started Org. Type: LLC T…" at bounding box center [784, 638] width 1568 height 727
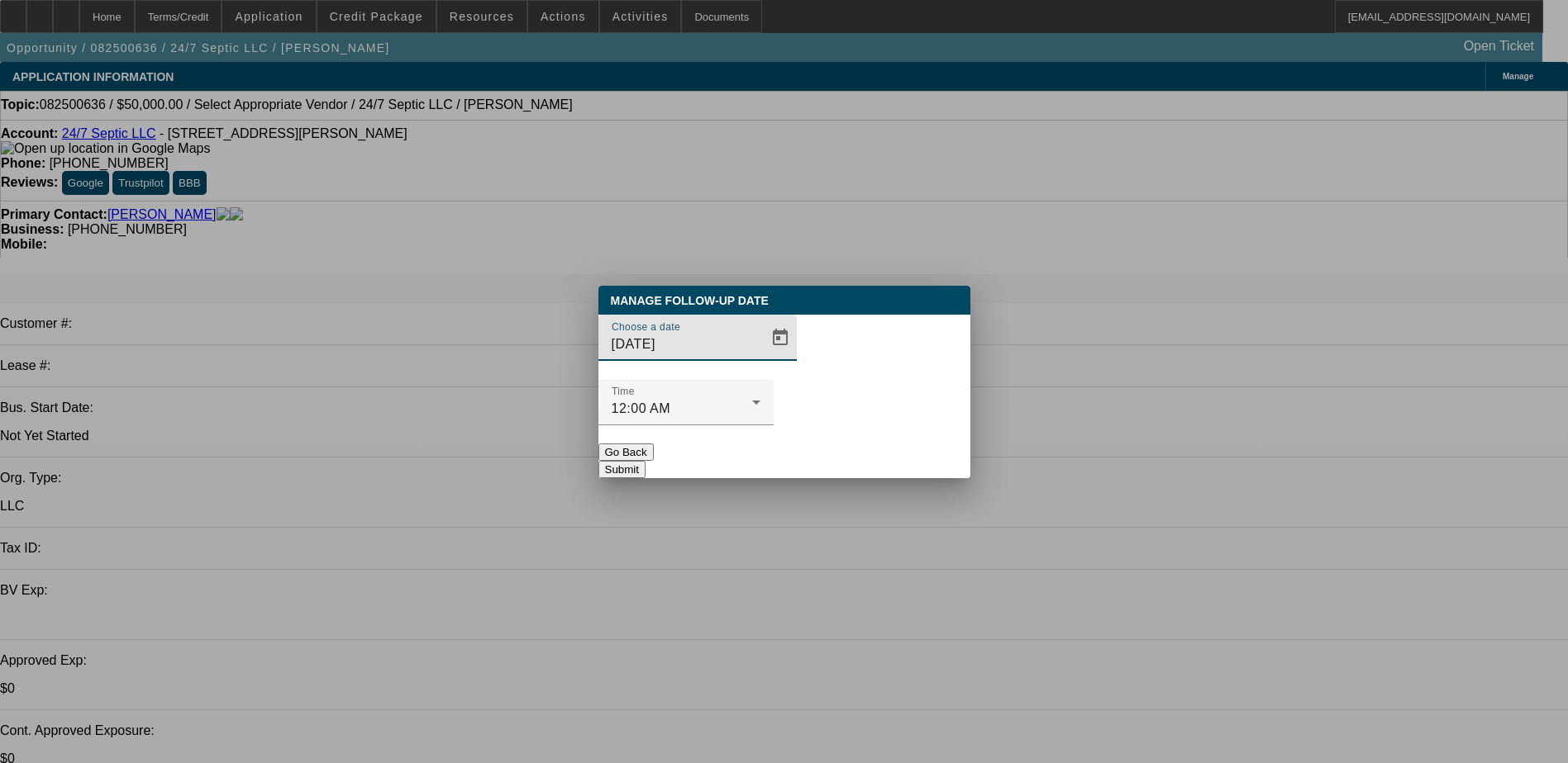
click at [760, 358] on span "Open calendar" at bounding box center [780, 338] width 40 height 40
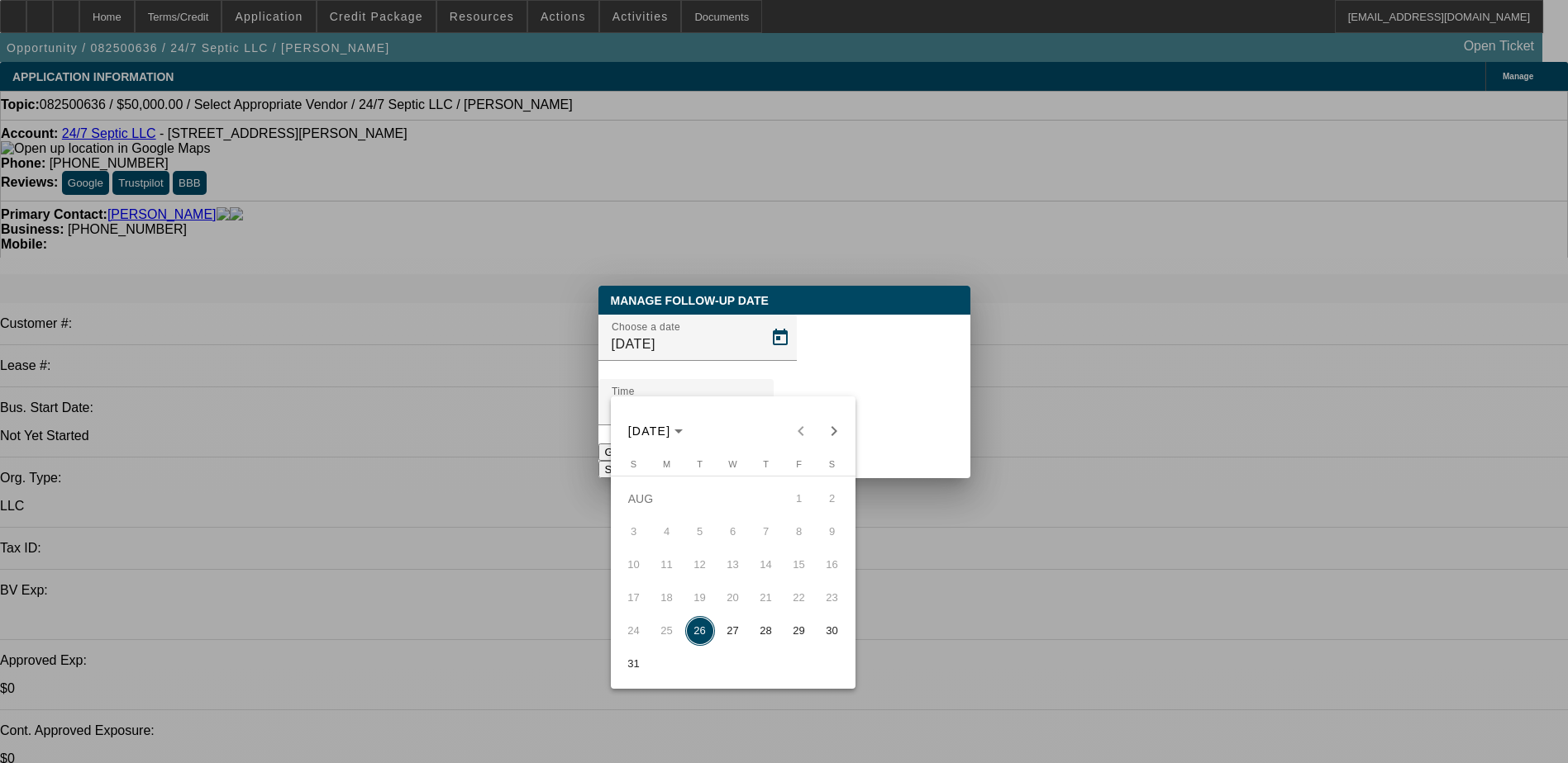
click at [727, 625] on span "27" at bounding box center [733, 631] width 30 height 30
type input "[DATE]"
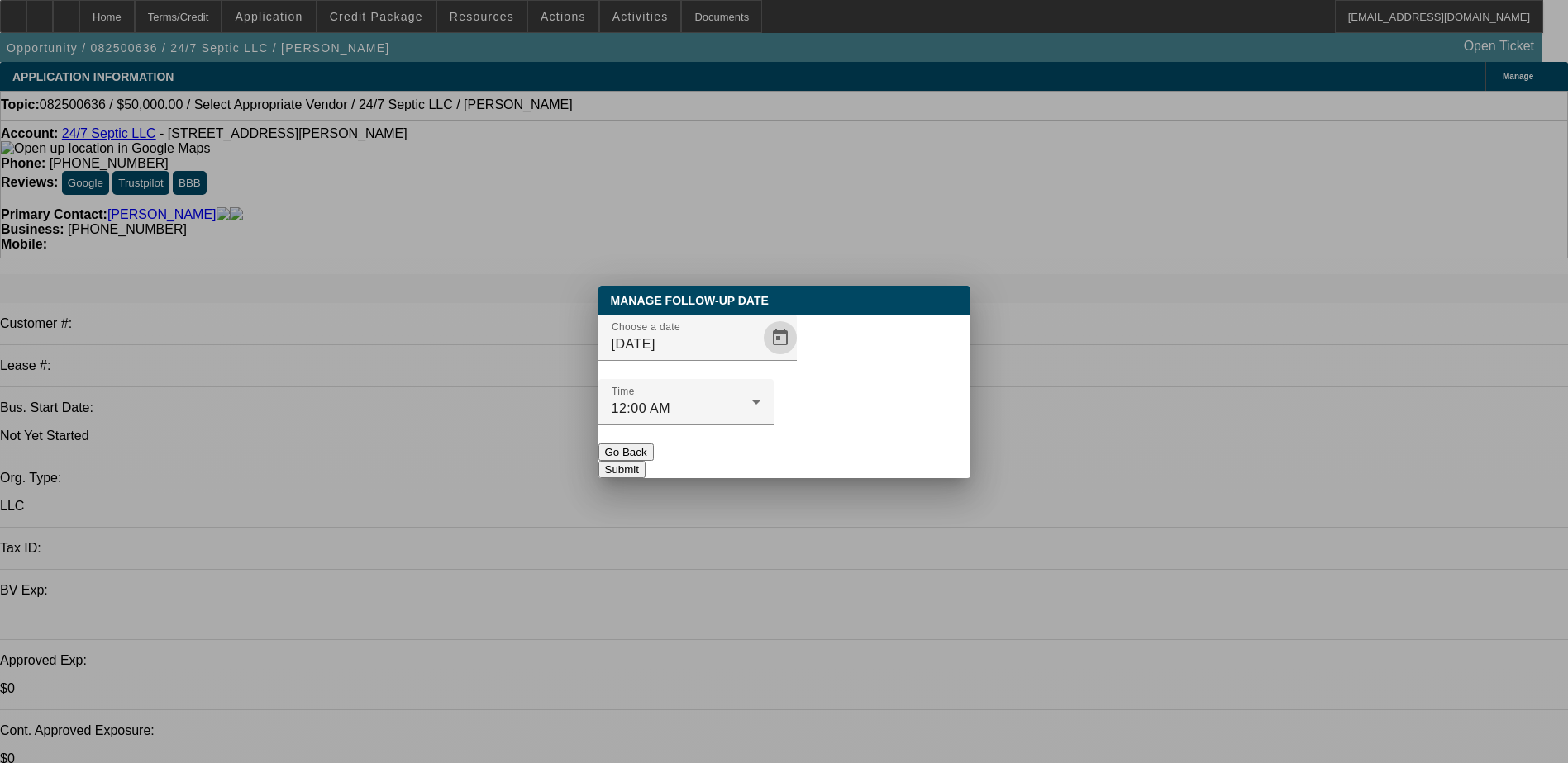
click at [645, 461] on button "Submit" at bounding box center [622, 469] width 47 height 17
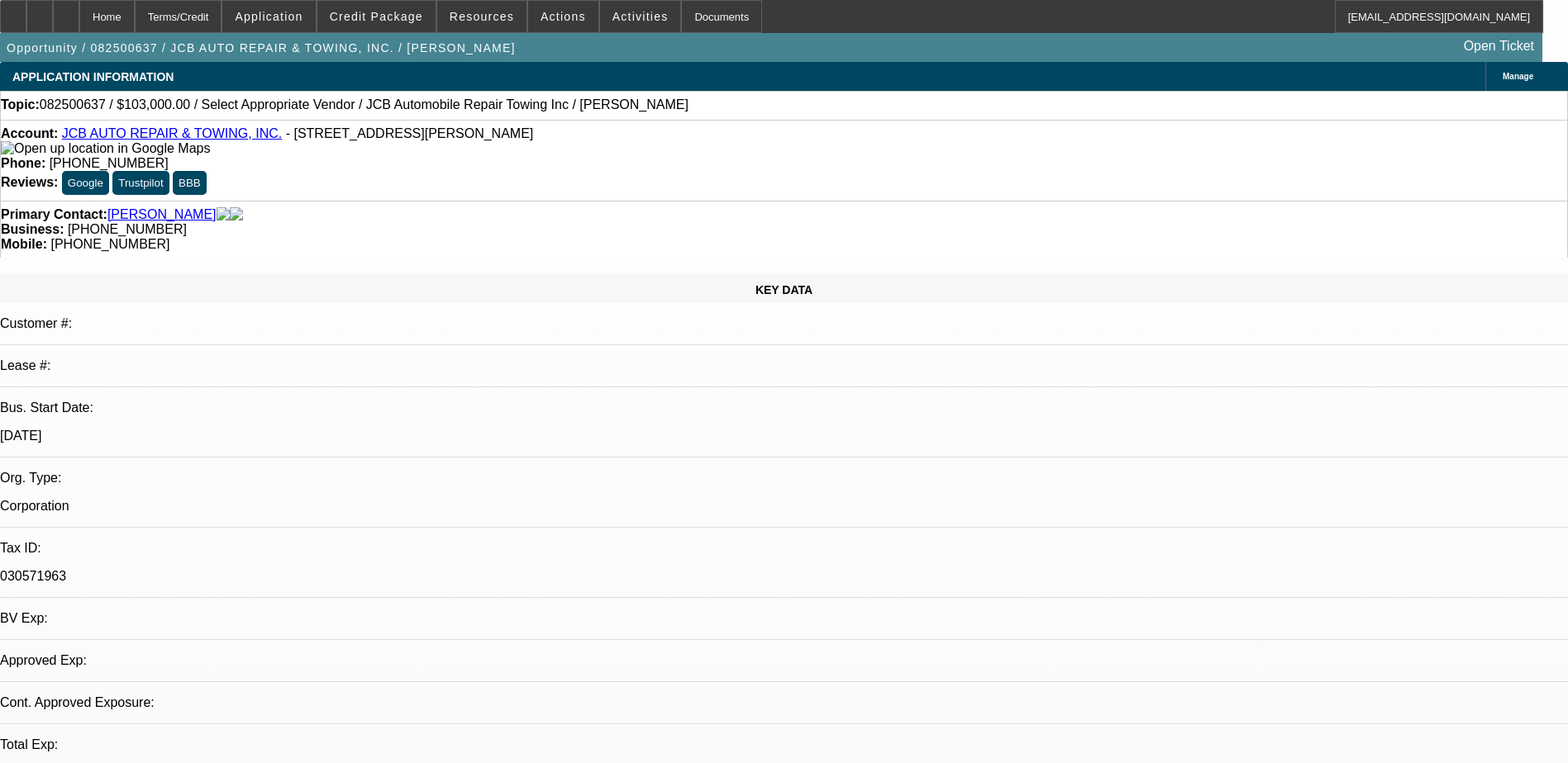
select select "0"
select select "2"
select select "0.1"
select select "1"
select select "2"
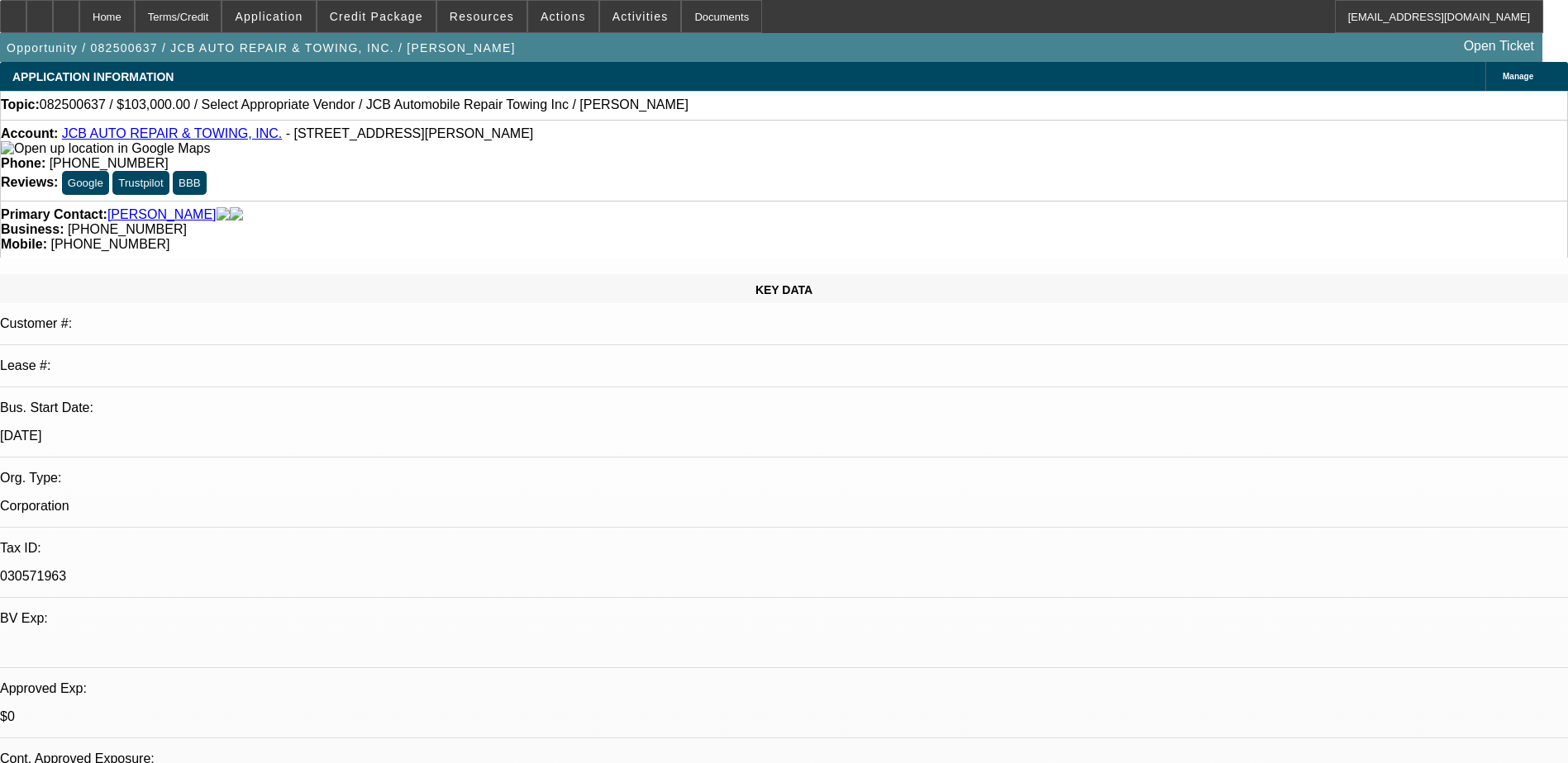
select select "4"
drag, startPoint x: 669, startPoint y: 188, endPoint x: 590, endPoint y: 194, distance: 79.2
click at [590, 201] on div "Primary Contact: [PERSON_NAME] Business: [PHONE_NUMBER] Mobile: [PHONE_NUMBER]" at bounding box center [784, 229] width 1568 height 57
copy span "[PHONE_NUMBER]"
click at [345, 274] on div "KEY DATA Customer #: Lease #: Bus. Start Date: [DATE] Org. Type: Corporation Ta…" at bounding box center [784, 657] width 1568 height 768
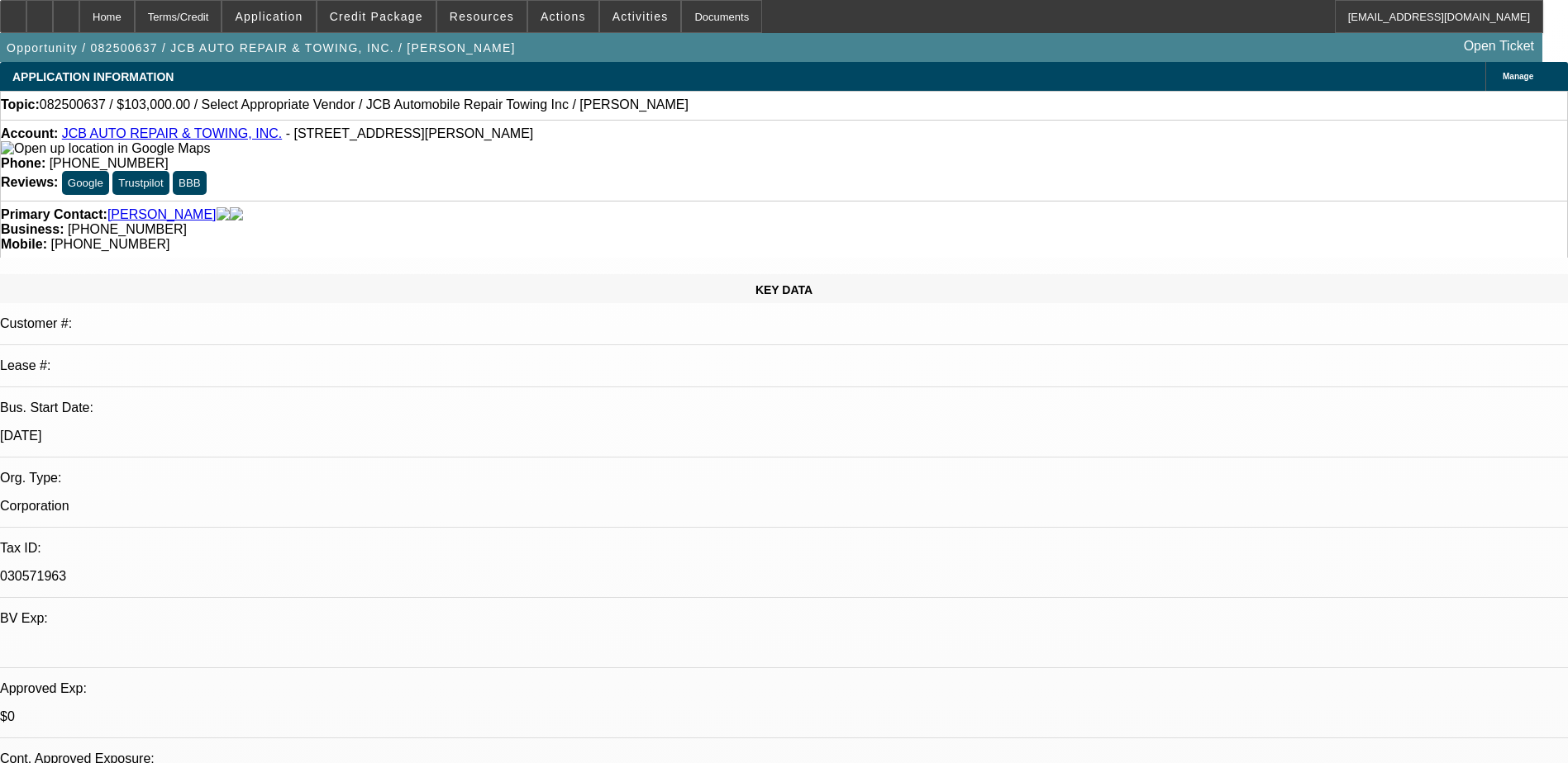
drag, startPoint x: 1216, startPoint y: 171, endPoint x: 1252, endPoint y: 179, distance: 36.9
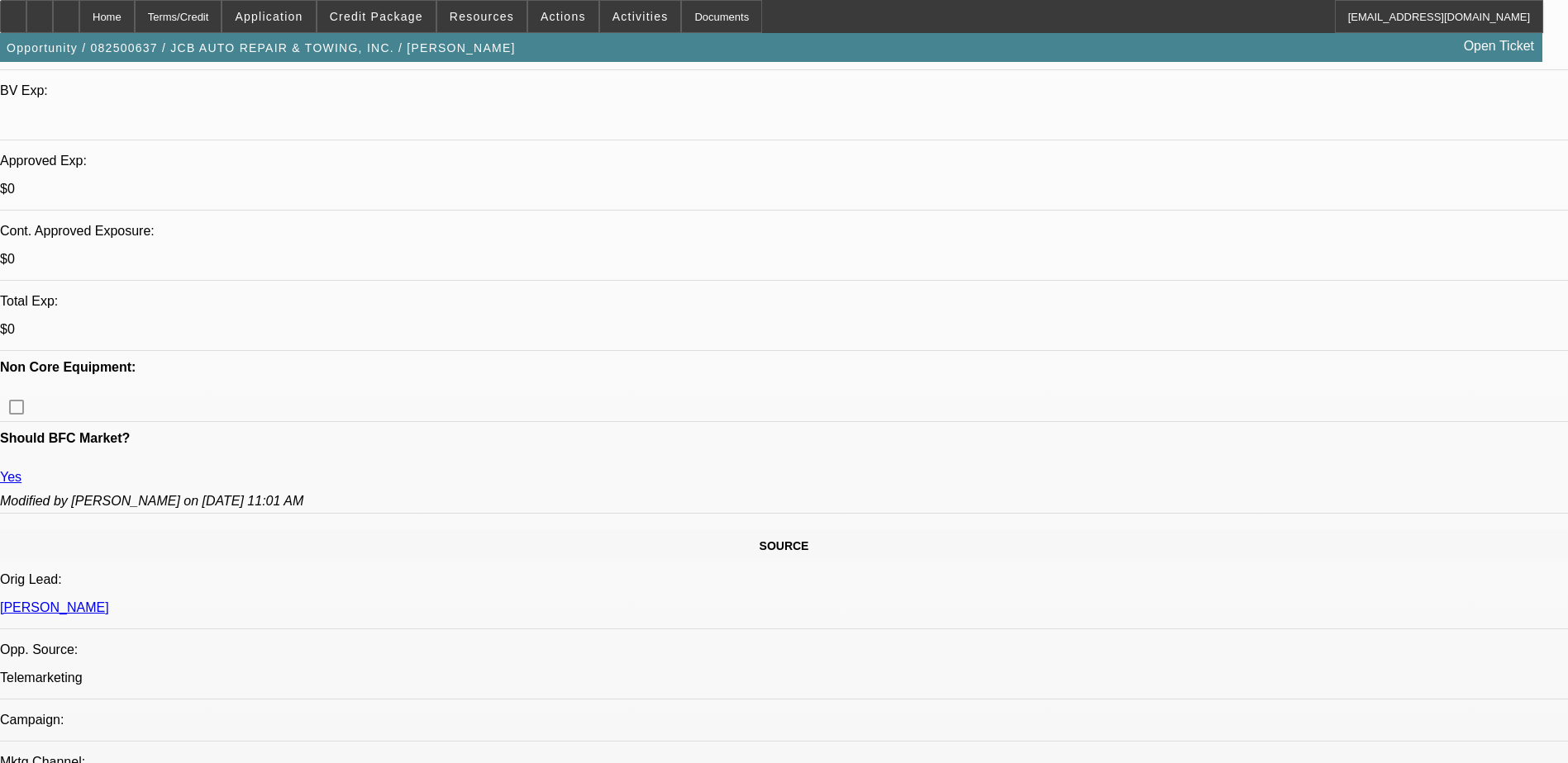
scroll to position [661, 0]
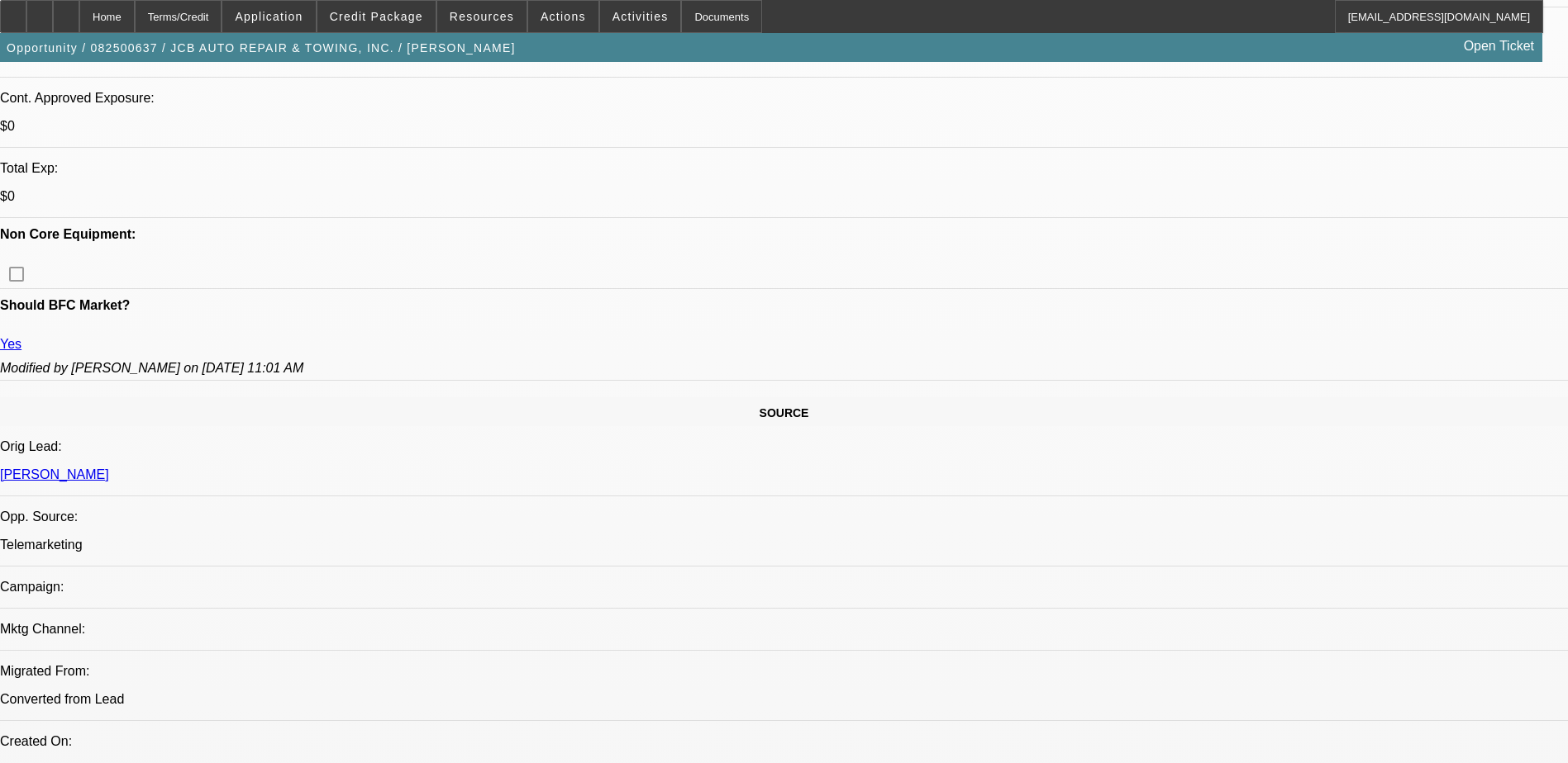
drag, startPoint x: 1312, startPoint y: 345, endPoint x: 1064, endPoint y: 345, distance: 248.0
copy div "[URL][DOMAIN_NAME]"
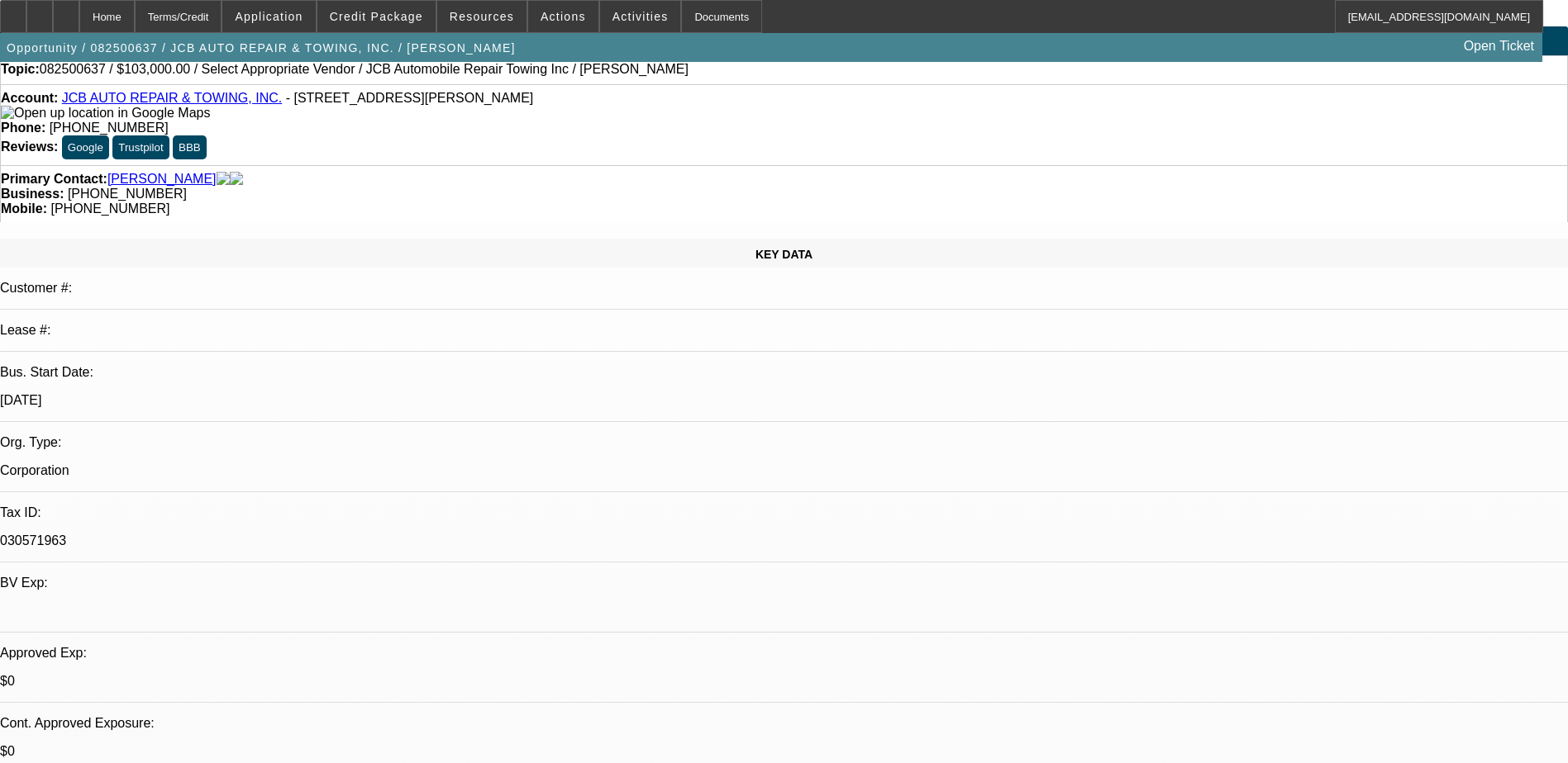
scroll to position [0, 0]
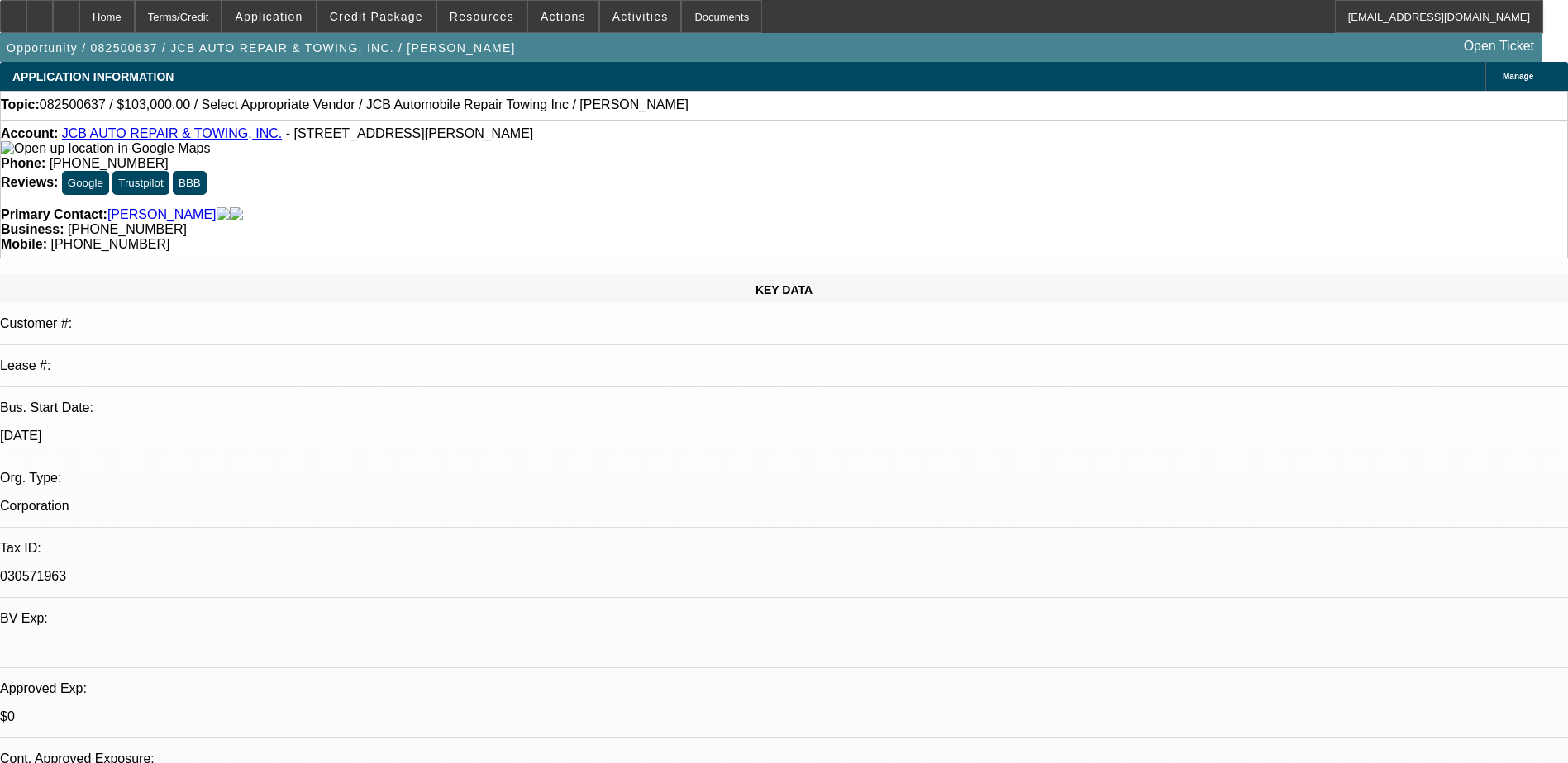
drag, startPoint x: 662, startPoint y: 139, endPoint x: 575, endPoint y: 165, distance: 90.8
click at [575, 165] on div "Account: JCB AUTO REPAIR & TOWING, INC. - [STREET_ADDRESS][PERSON_NAME] Phone: …" at bounding box center [784, 160] width 1568 height 81
copy span "[PHONE_NUMBER]"
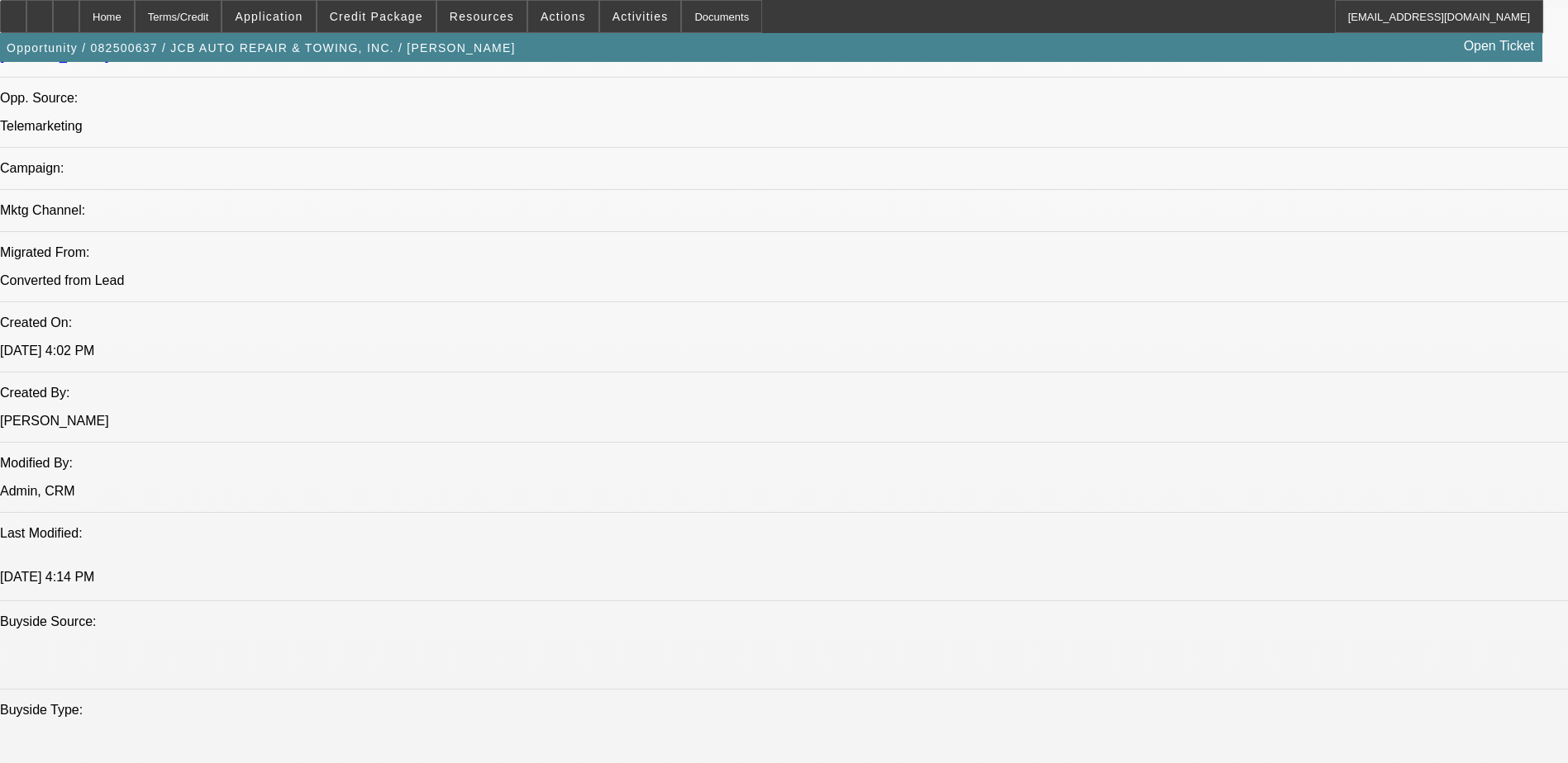
scroll to position [826, 0]
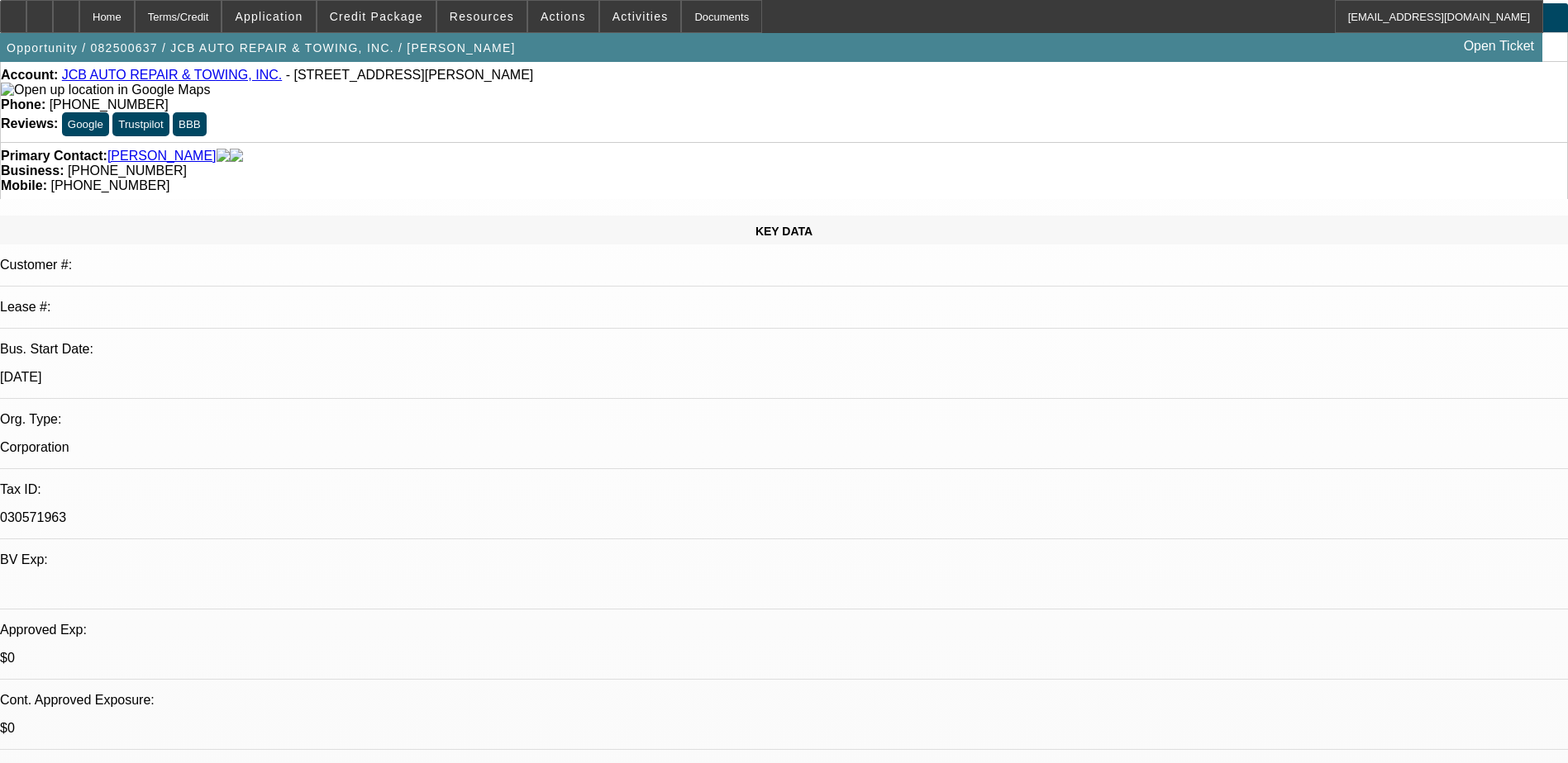
scroll to position [0, 0]
